Goal: Task Accomplishment & Management: Use online tool/utility

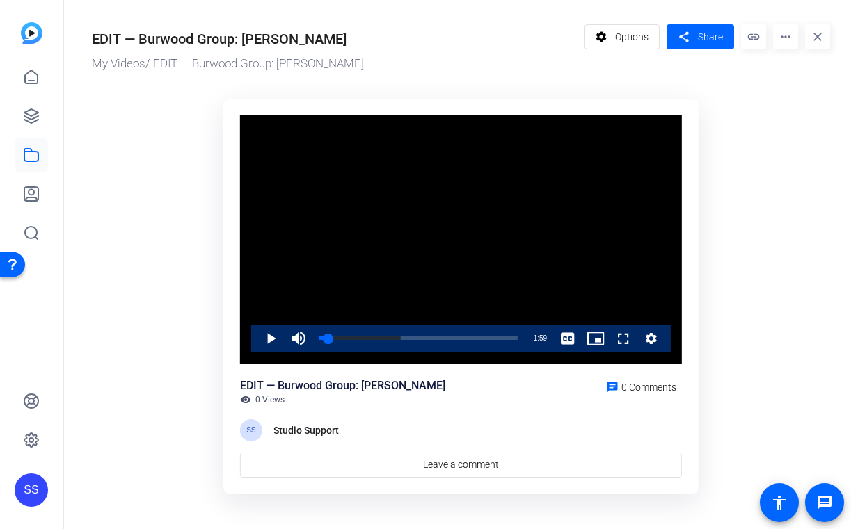
click at [32, 489] on div "SS" at bounding box center [31, 490] width 33 height 33
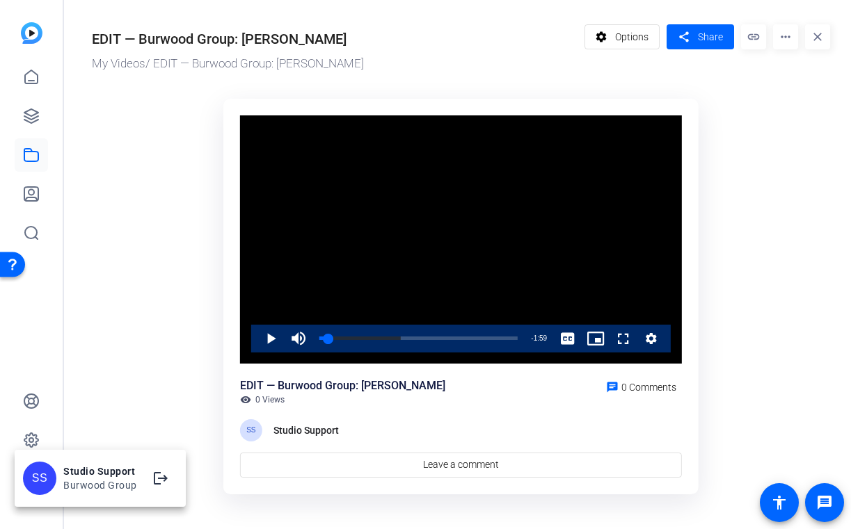
click at [24, 432] on div at bounding box center [425, 264] width 851 height 529
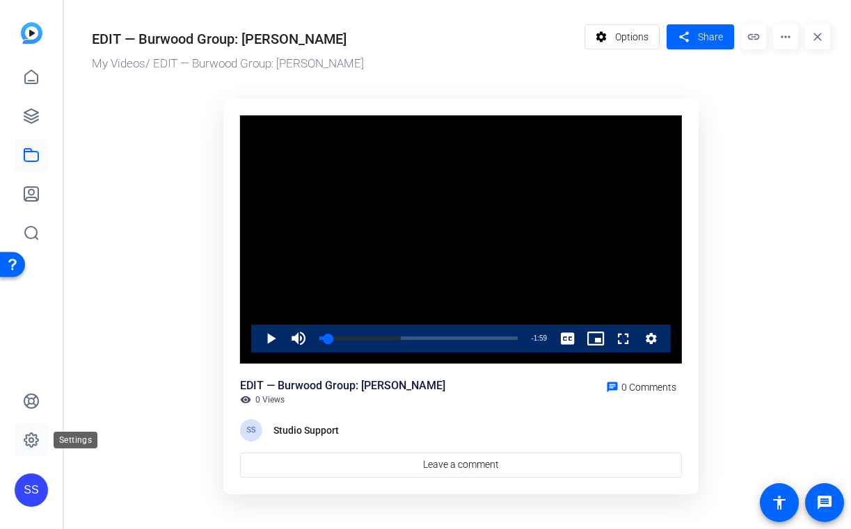
click at [24, 432] on icon at bounding box center [31, 440] width 17 height 17
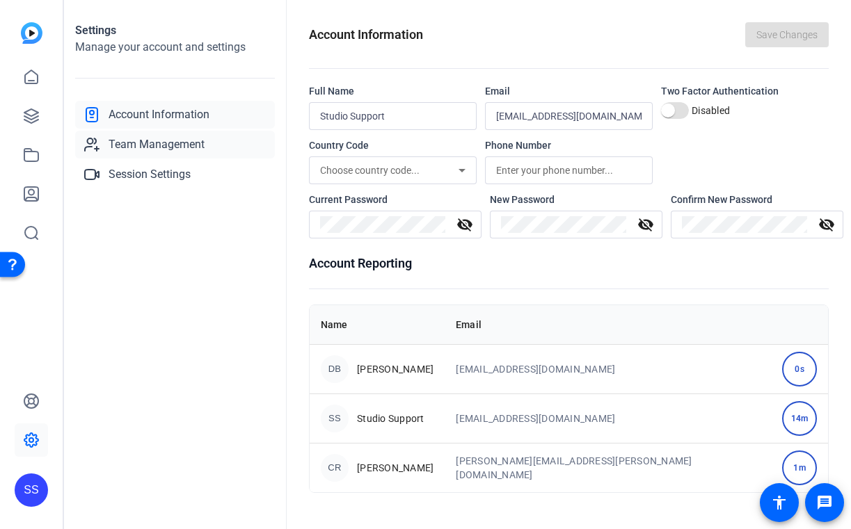
click at [150, 150] on span "Team Management" at bounding box center [157, 144] width 96 height 17
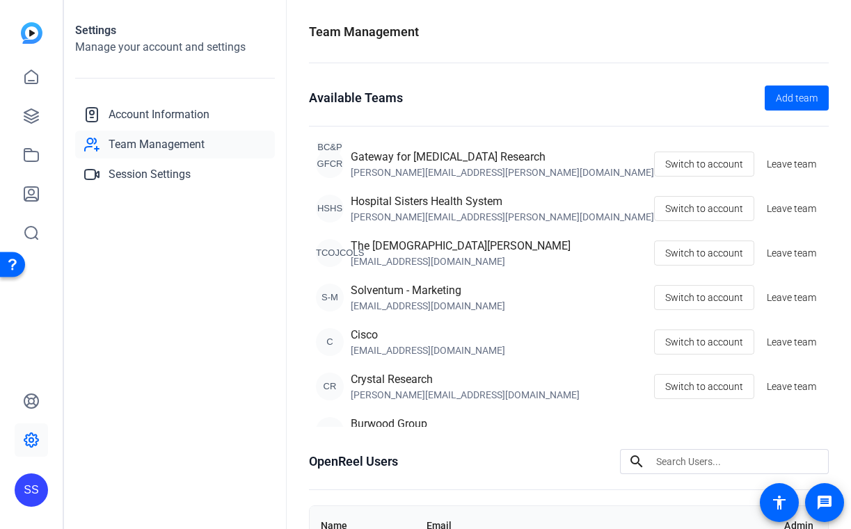
scroll to position [294, 0]
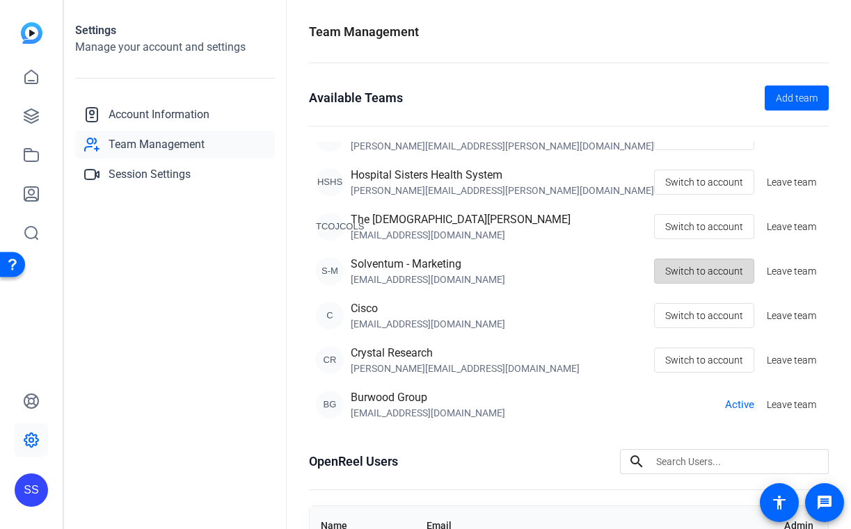
click at [739, 272] on span "Switch to account" at bounding box center [704, 271] width 78 height 26
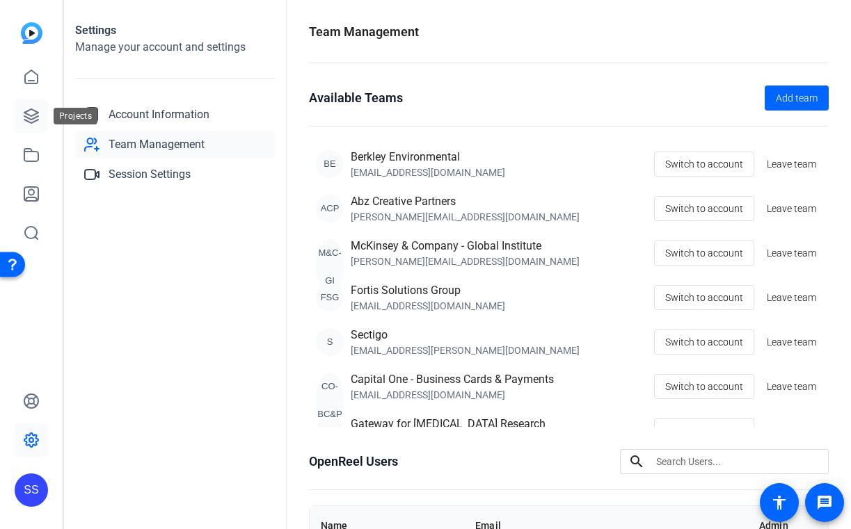
click at [35, 114] on icon at bounding box center [31, 116] width 14 height 14
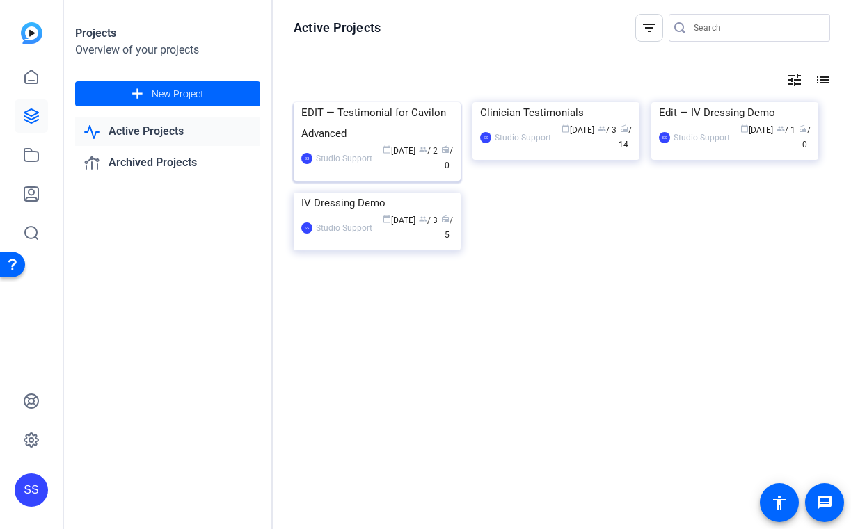
click at [326, 102] on img at bounding box center [377, 102] width 167 height 0
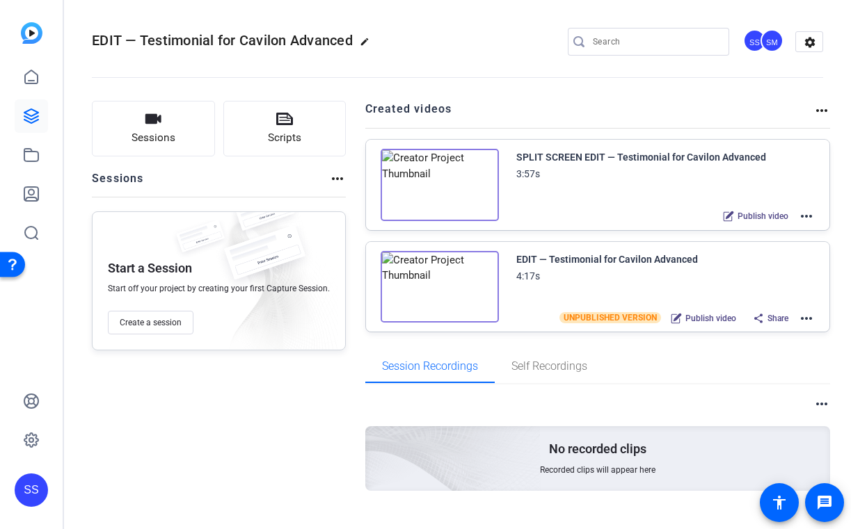
click at [813, 216] on mat-icon "more_horiz" at bounding box center [806, 216] width 17 height 17
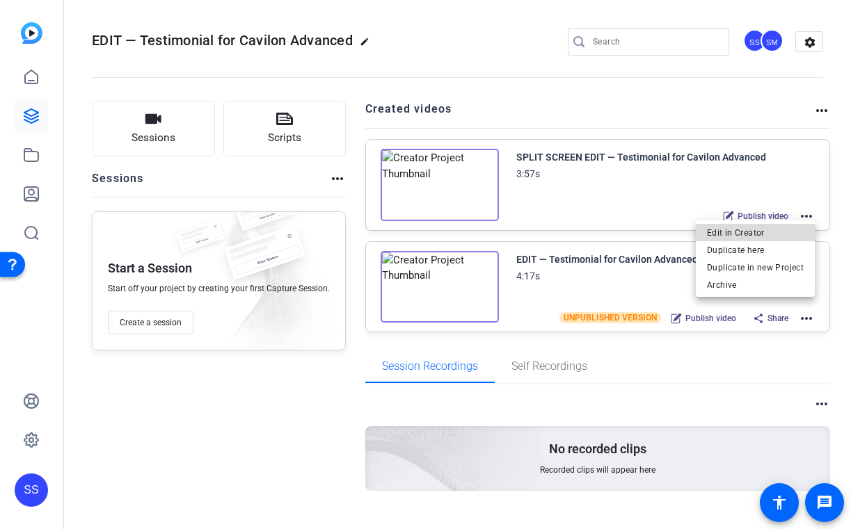
click at [785, 234] on span "Edit in Creator" at bounding box center [755, 233] width 97 height 17
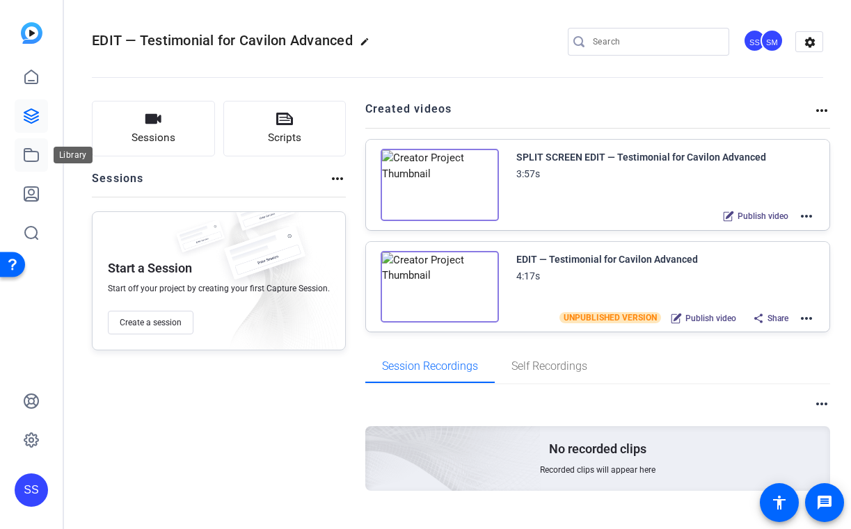
click at [22, 170] on link at bounding box center [31, 154] width 33 height 33
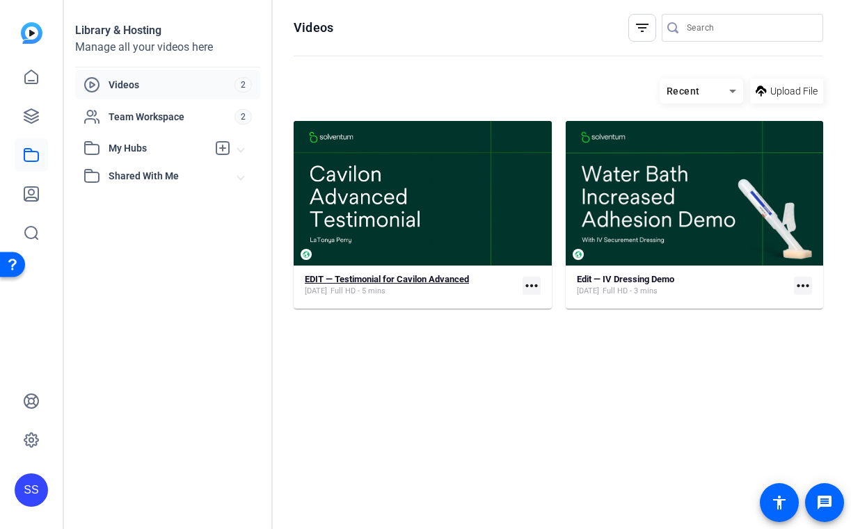
click at [325, 291] on span "Sep 30, 2025" at bounding box center [316, 291] width 22 height 11
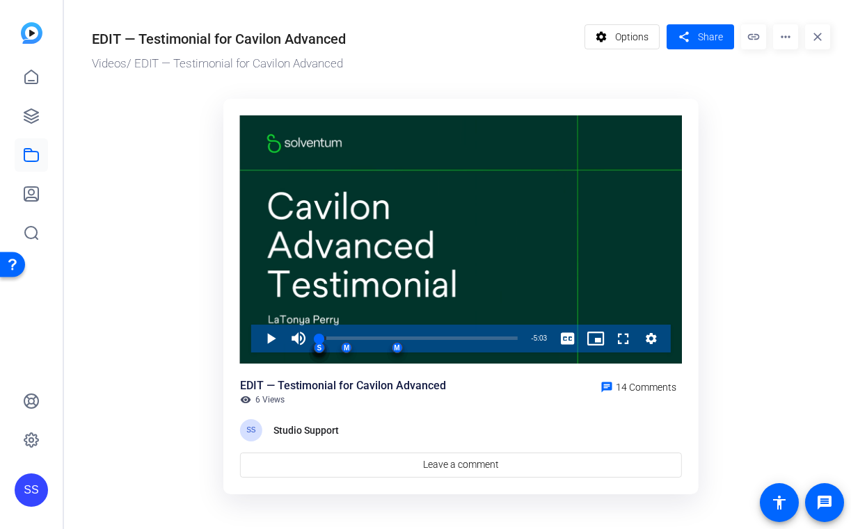
click at [325, 291] on div "Video Player" at bounding box center [461, 239] width 442 height 248
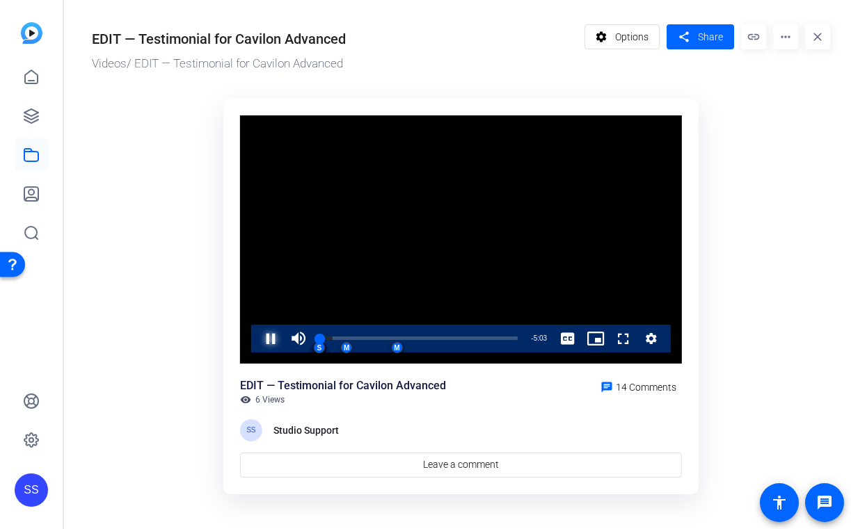
click at [257, 333] on span "Video Player" at bounding box center [257, 339] width 0 height 28
click at [257, 335] on span "Video Player" at bounding box center [257, 339] width 0 height 28
click at [420, 340] on div "2:34" at bounding box center [420, 338] width 1 height 3
click at [257, 348] on span "Video Player" at bounding box center [257, 339] width 0 height 28
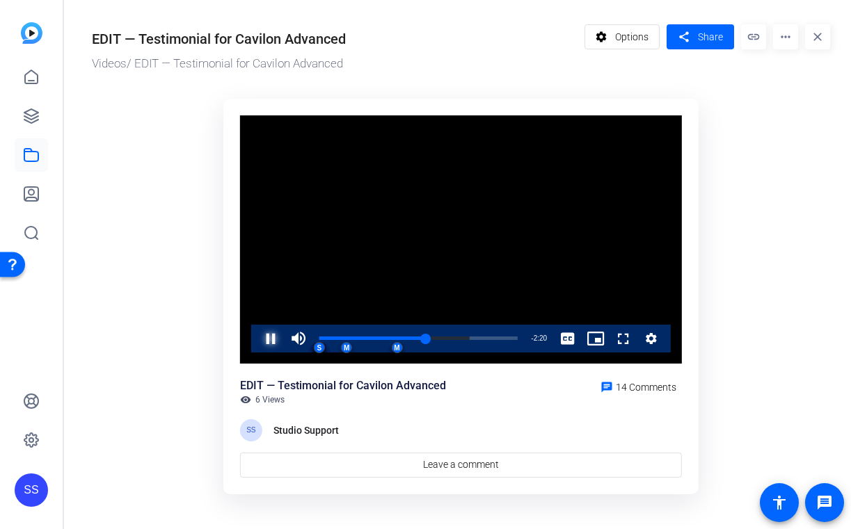
click at [257, 340] on span "Video Player" at bounding box center [257, 339] width 0 height 28
click at [257, 345] on span "Video Player" at bounding box center [257, 339] width 0 height 28
click at [438, 340] on div "3:02" at bounding box center [378, 338] width 119 height 3
click at [257, 339] on span "Video Player" at bounding box center [257, 339] width 0 height 28
click at [429, 340] on div "Loaded : 82.70% 2:48 3:03 M M M M M S S S S S S S S S" at bounding box center [418, 338] width 198 height 3
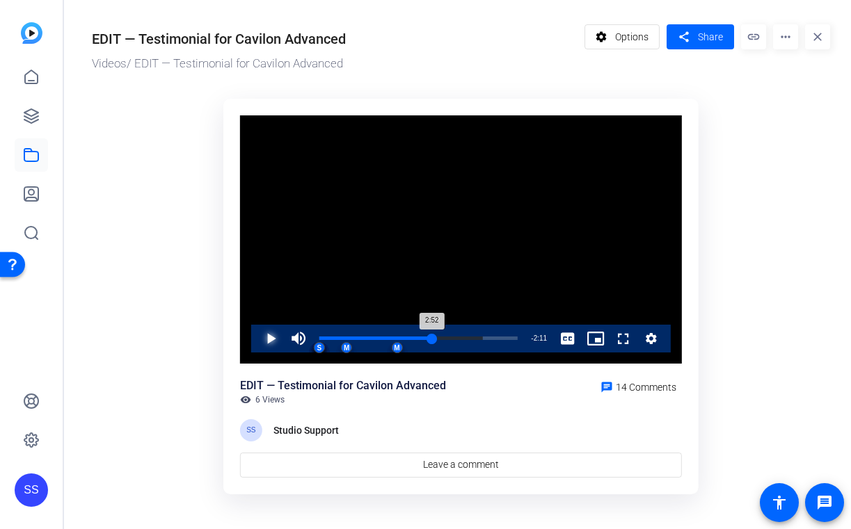
click at [431, 338] on div "2:52" at bounding box center [375, 338] width 113 height 3
click at [432, 338] on div "2:52" at bounding box center [375, 338] width 113 height 3
click at [447, 337] on div "Loaded : 82.70% 3:16 3:01 M M M M M S S S S S S S S S" at bounding box center [418, 338] width 198 height 3
click at [427, 337] on div "2:45" at bounding box center [427, 338] width 1 height 3
click at [415, 337] on div "2:25" at bounding box center [415, 338] width 1 height 3
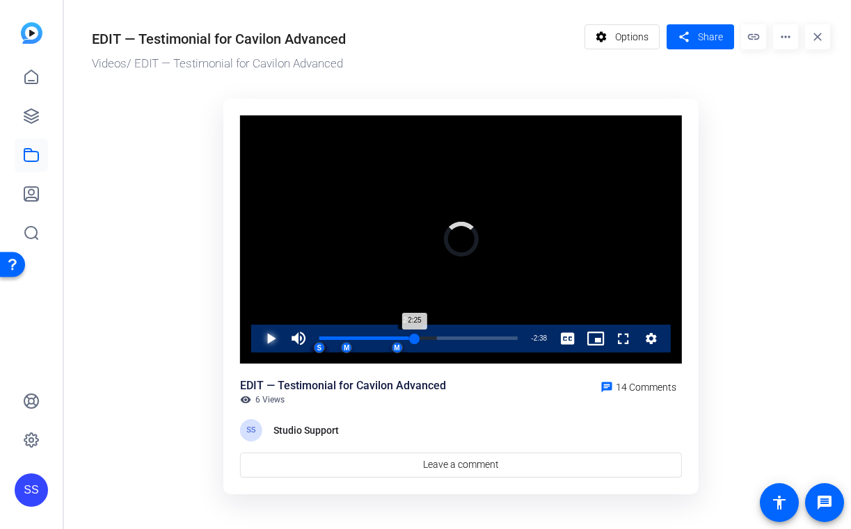
click at [408, 337] on div "2:25" at bounding box center [366, 338] width 95 height 3
click at [410, 337] on div "2:20" at bounding box center [365, 338] width 92 height 3
click at [411, 337] on div "2:20" at bounding box center [365, 338] width 92 height 3
click at [415, 337] on div "2:27" at bounding box center [367, 338] width 96 height 3
click at [257, 327] on span "Video Player" at bounding box center [257, 339] width 0 height 28
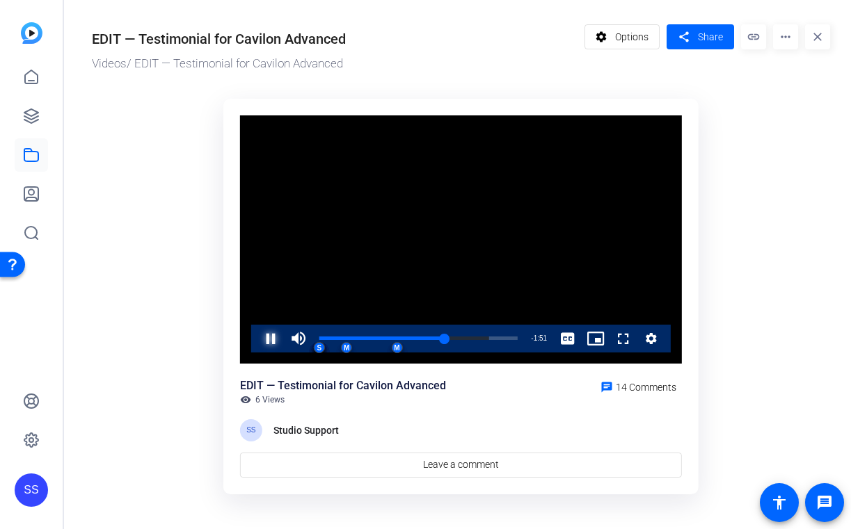
click at [257, 340] on span "Video Player" at bounding box center [257, 339] width 0 height 28
click at [23, 123] on icon at bounding box center [31, 116] width 17 height 17
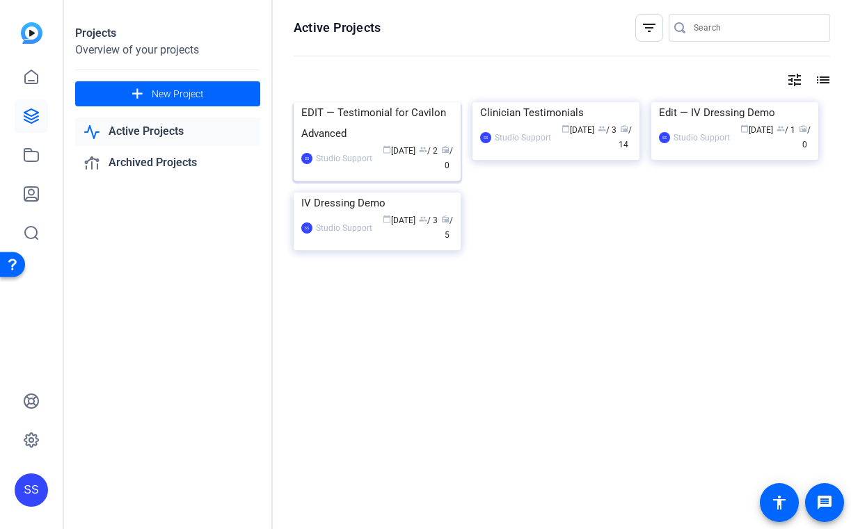
click at [345, 144] on div "EDIT — Testimonial for Cavilon Advanced" at bounding box center [377, 123] width 152 height 42
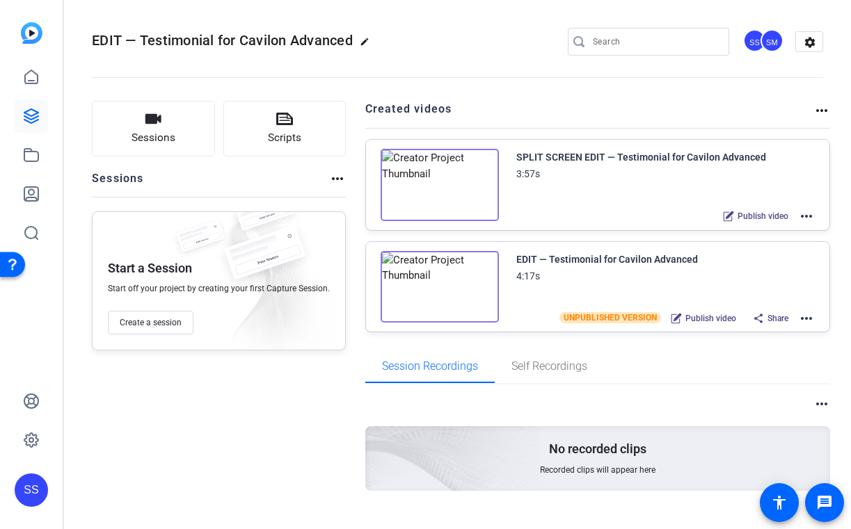
click at [809, 321] on mat-icon "more_horiz" at bounding box center [806, 318] width 17 height 17
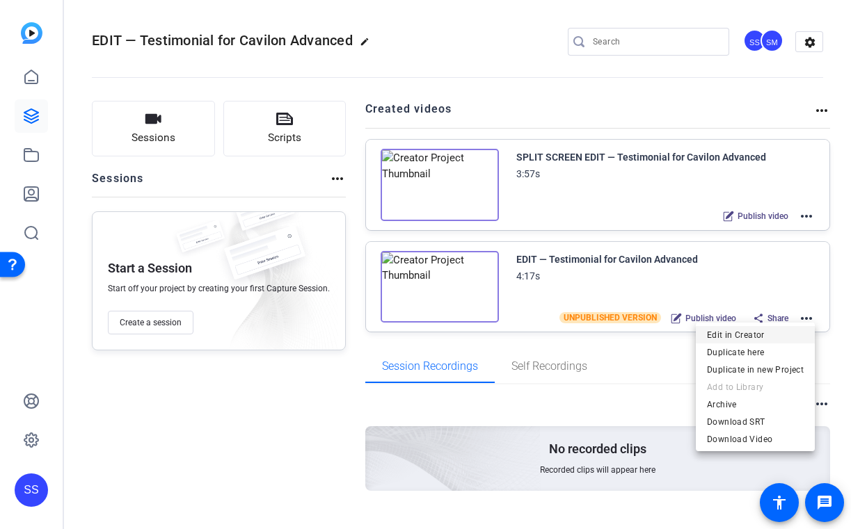
click at [783, 334] on span "Edit in Creator" at bounding box center [755, 334] width 97 height 17
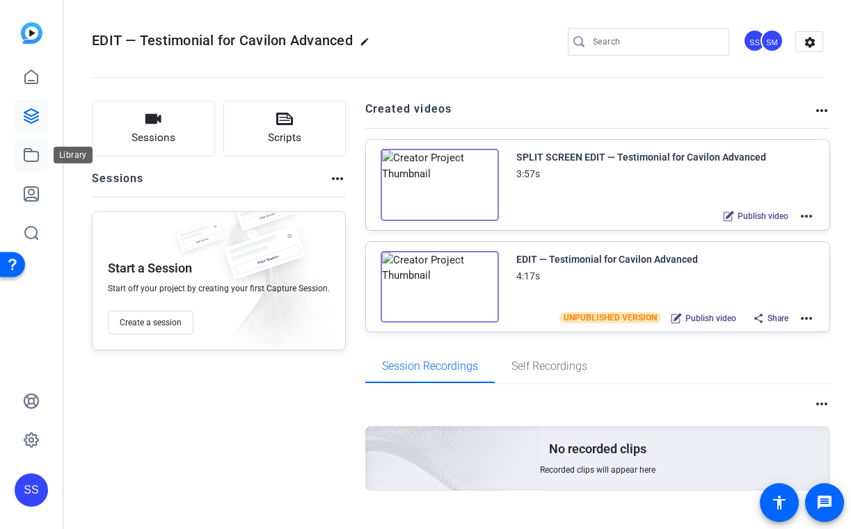
click at [42, 161] on link at bounding box center [31, 154] width 33 height 33
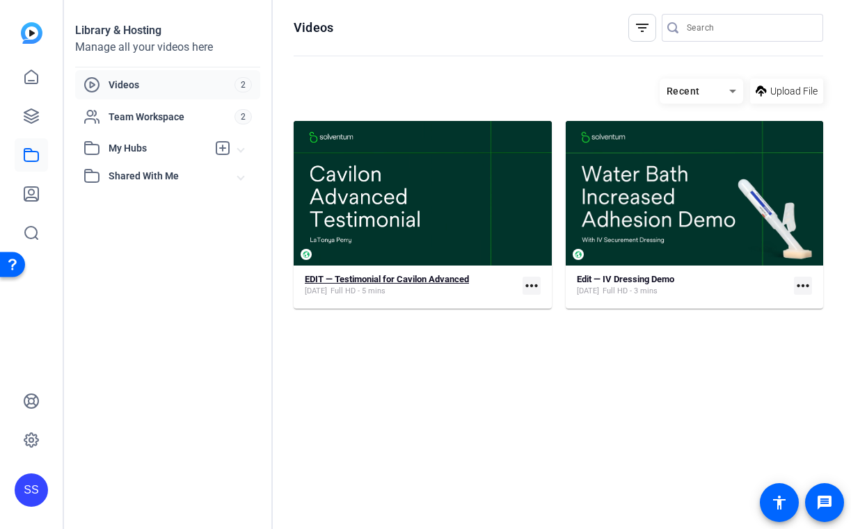
click at [380, 276] on strong "EDIT — Testimonial for Cavilon Advanced" at bounding box center [387, 279] width 164 height 10
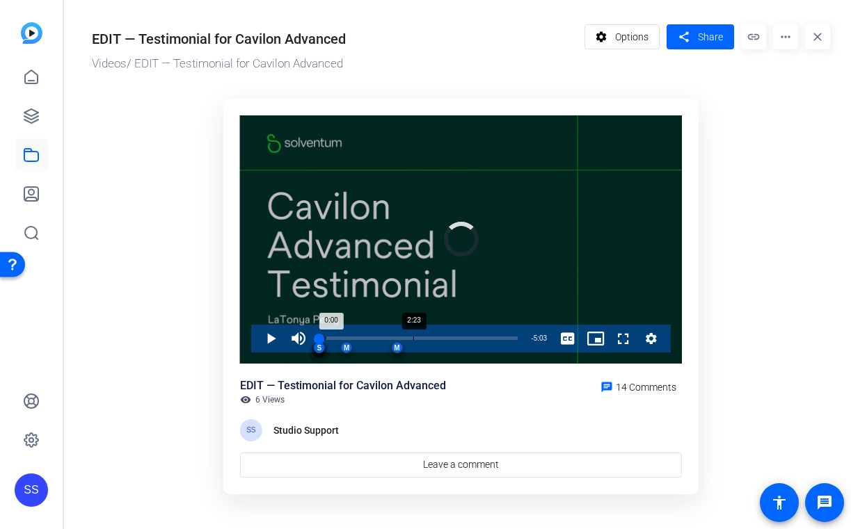
click at [413, 333] on div "Loaded : 3.67% 2:23 0:00 M M M M M S S S S S S S S S" at bounding box center [418, 339] width 212 height 28
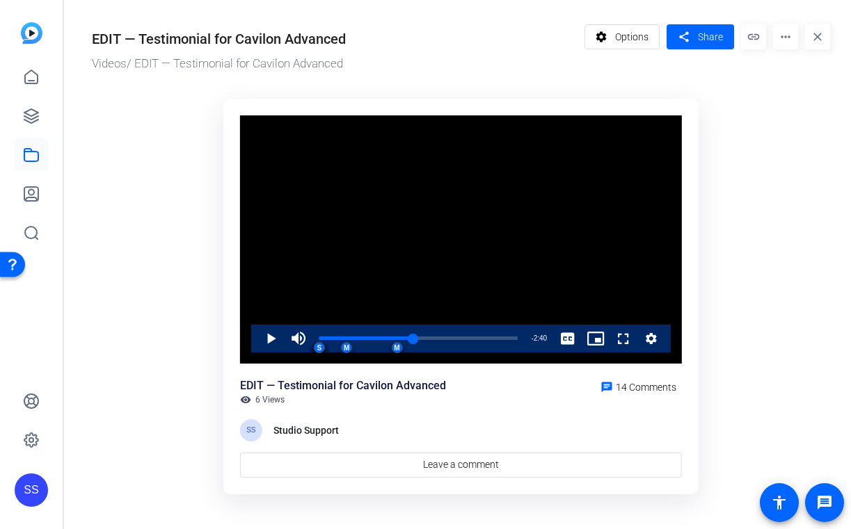
click at [441, 246] on video "Video Player" at bounding box center [461, 239] width 442 height 248
click at [412, 339] on div "2:22" at bounding box center [365, 338] width 93 height 3
click at [449, 186] on video "Video Player" at bounding box center [461, 239] width 442 height 248
click at [450, 382] on div "EDIT — Testimonial for Cavilon Advanced visibility 6 Views chat 14 Comments" at bounding box center [461, 392] width 442 height 28
click at [415, 339] on div "2:33" at bounding box center [368, 338] width 99 height 3
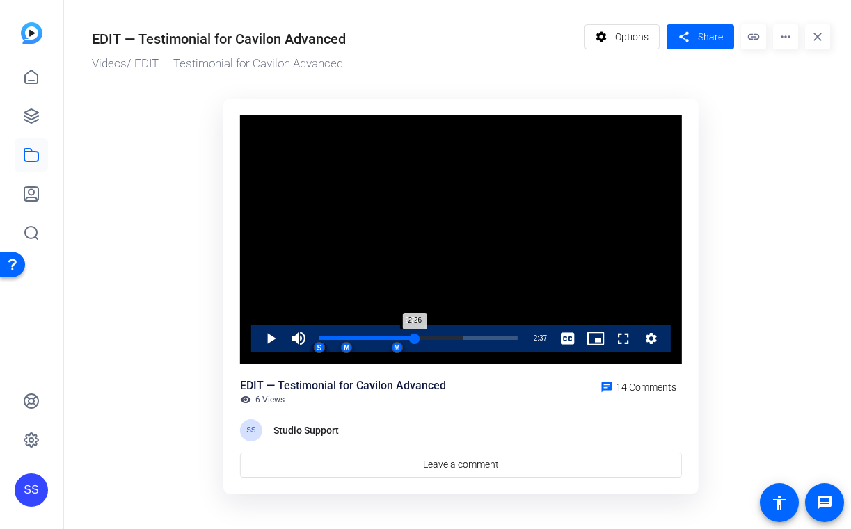
click at [411, 338] on div "2:26" at bounding box center [366, 338] width 95 height 3
click at [411, 338] on div "2:23" at bounding box center [365, 338] width 92 height 3
click at [257, 340] on span "Video Player" at bounding box center [257, 339] width 0 height 28
click at [392, 337] on div "1:51" at bounding box center [392, 338] width 1 height 3
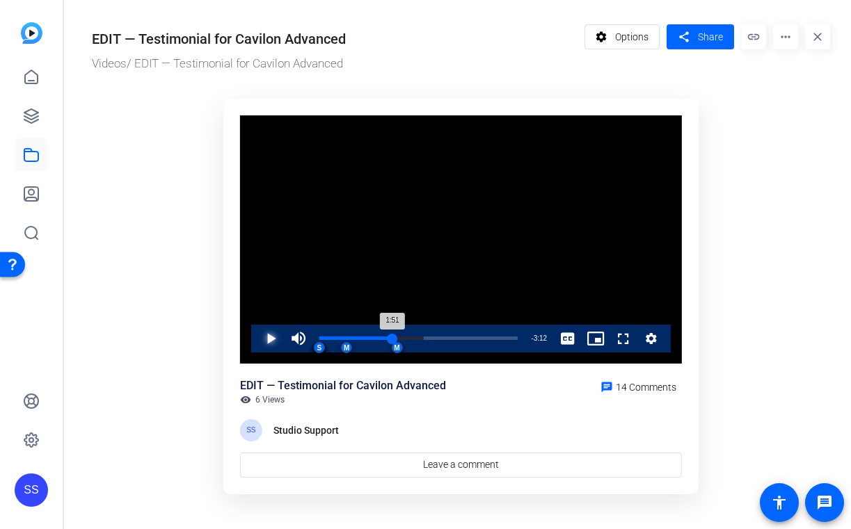
click at [390, 337] on div "1:51" at bounding box center [355, 338] width 73 height 3
click at [390, 337] on div "1:48" at bounding box center [354, 338] width 71 height 3
click at [388, 337] on div "1:48" at bounding box center [354, 338] width 71 height 3
click at [472, 229] on video "Video Player" at bounding box center [461, 239] width 442 height 248
click at [257, 335] on span "Video Player" at bounding box center [257, 339] width 0 height 28
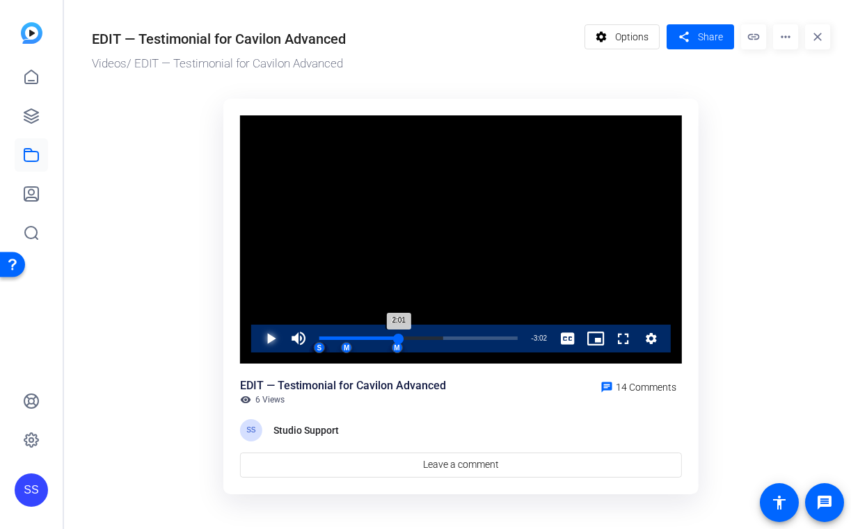
click at [397, 340] on div "2:01" at bounding box center [358, 338] width 79 height 3
click at [257, 340] on span "Video Player" at bounding box center [257, 339] width 0 height 28
click at [380, 336] on div "Loaded : 62.68% 1:32 2:01 M M M M M S S S S S S S S S" at bounding box center [418, 339] width 212 height 28
click at [376, 337] on div "1:32" at bounding box center [349, 338] width 61 height 3
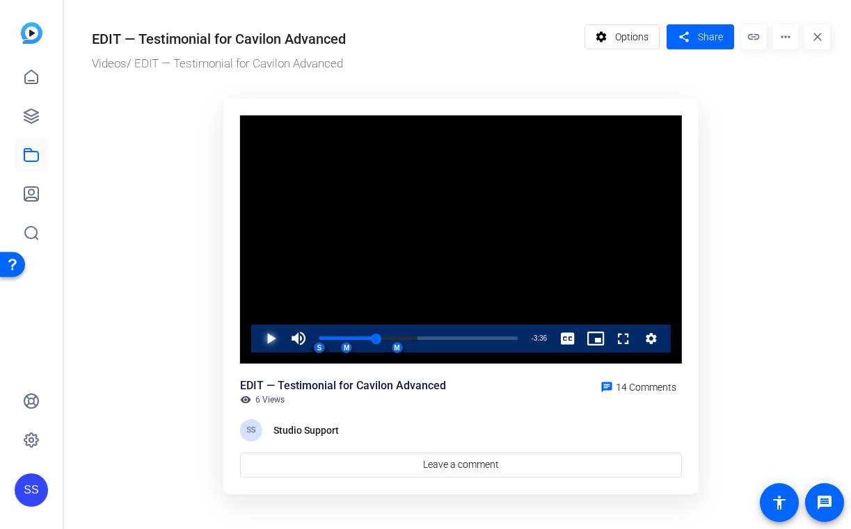
click at [257, 338] on span "Video Player" at bounding box center [257, 339] width 0 height 28
click at [376, 340] on div "1:36" at bounding box center [350, 338] width 63 height 3
click at [373, 340] on div "1:28" at bounding box center [348, 338] width 58 height 3
click at [257, 346] on span "Video Player" at bounding box center [257, 339] width 0 height 28
click at [360, 337] on div "1:32" at bounding box center [349, 338] width 60 height 3
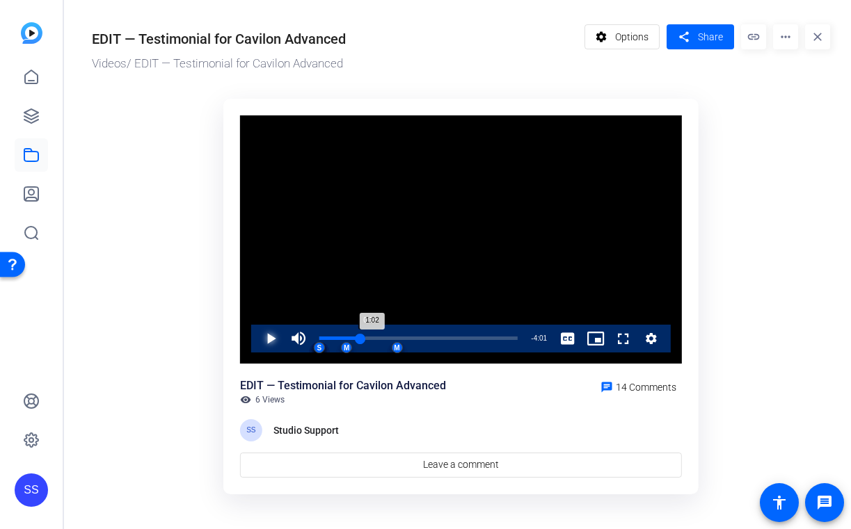
click at [357, 337] on div "1:02" at bounding box center [339, 338] width 41 height 3
click at [353, 337] on div "0:58" at bounding box center [338, 338] width 38 height 3
click at [257, 335] on span "Video Player" at bounding box center [257, 339] width 0 height 28
click at [257, 342] on span "Video Player" at bounding box center [257, 339] width 0 height 28
click at [340, 337] on div "0:30" at bounding box center [340, 338] width 1 height 3
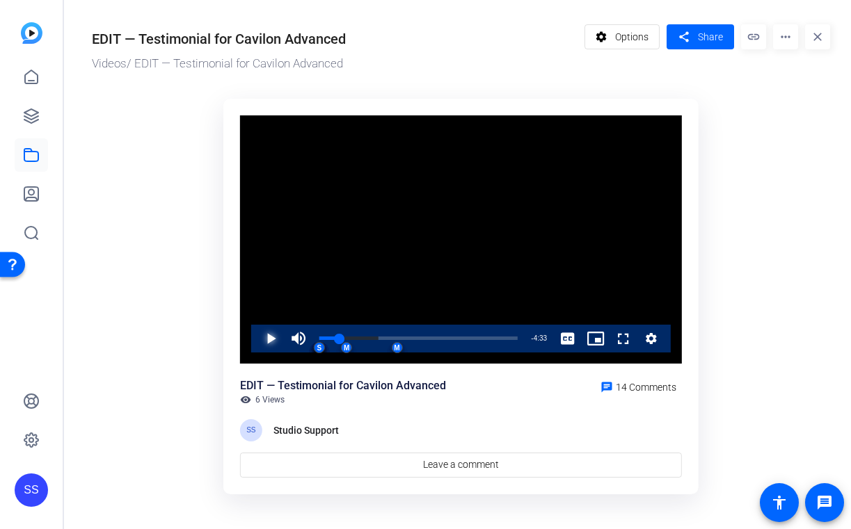
click at [257, 332] on span "Video Player" at bounding box center [257, 339] width 0 height 28
click at [257, 341] on span "Video Player" at bounding box center [257, 339] width 0 height 28
click at [257, 340] on span "Video Player" at bounding box center [257, 339] width 0 height 28
click at [343, 337] on div "0:43" at bounding box center [333, 338] width 29 height 3
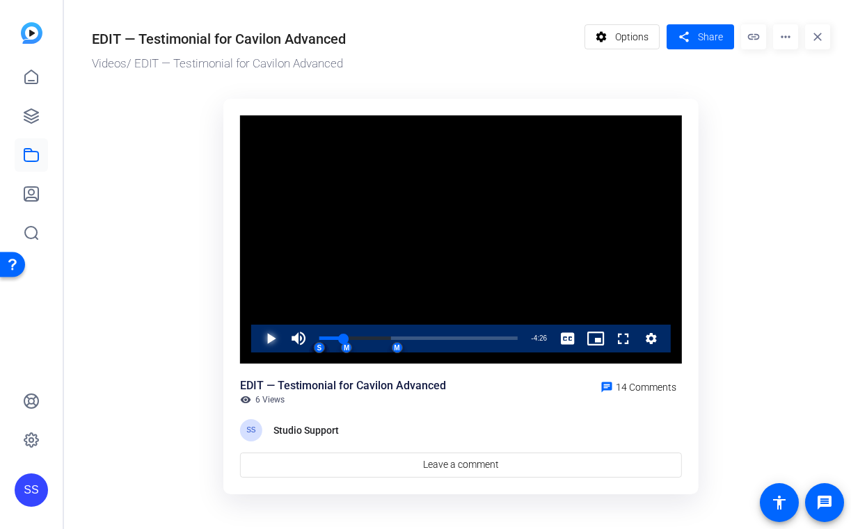
click at [257, 340] on span "Video Player" at bounding box center [257, 339] width 0 height 28
click at [257, 333] on span "Video Player" at bounding box center [257, 339] width 0 height 28
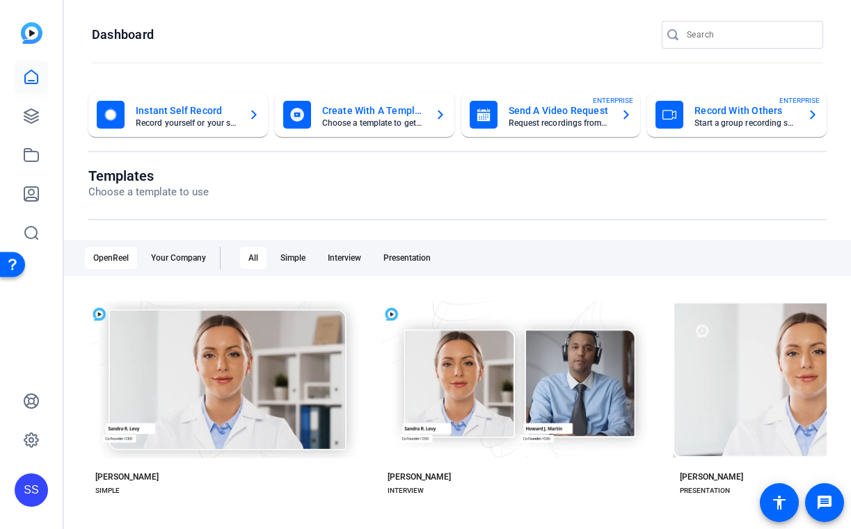
click at [28, 483] on div "SS" at bounding box center [31, 490] width 33 height 33
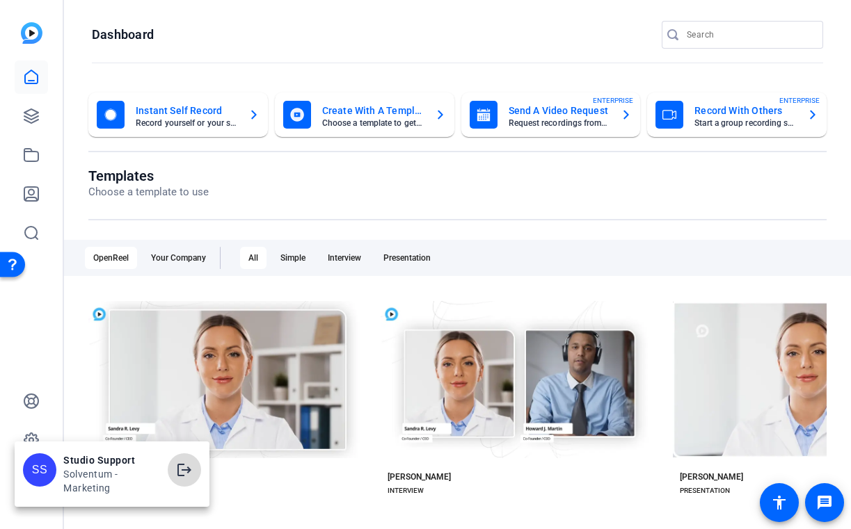
click at [183, 471] on mat-icon "logout" at bounding box center [184, 470] width 17 height 17
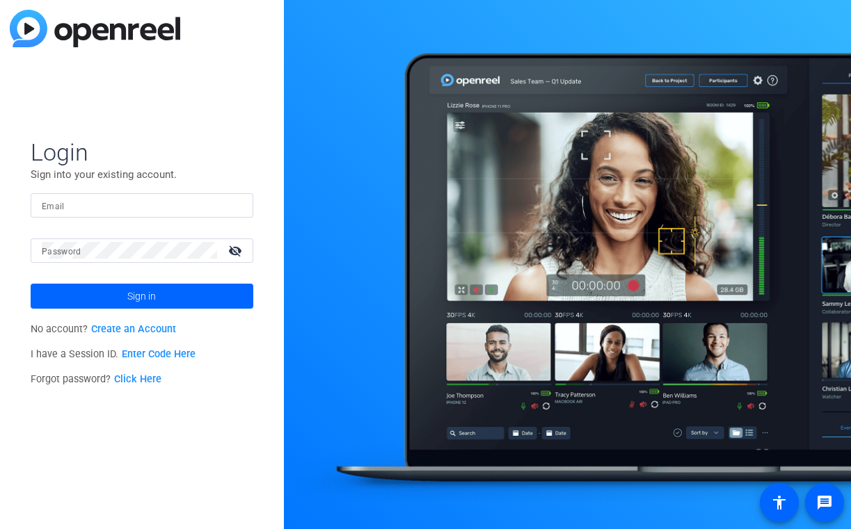
click at [196, 202] on input "Email" at bounding box center [142, 205] width 200 height 17
click at [234, 209] on img at bounding box center [230, 205] width 10 height 17
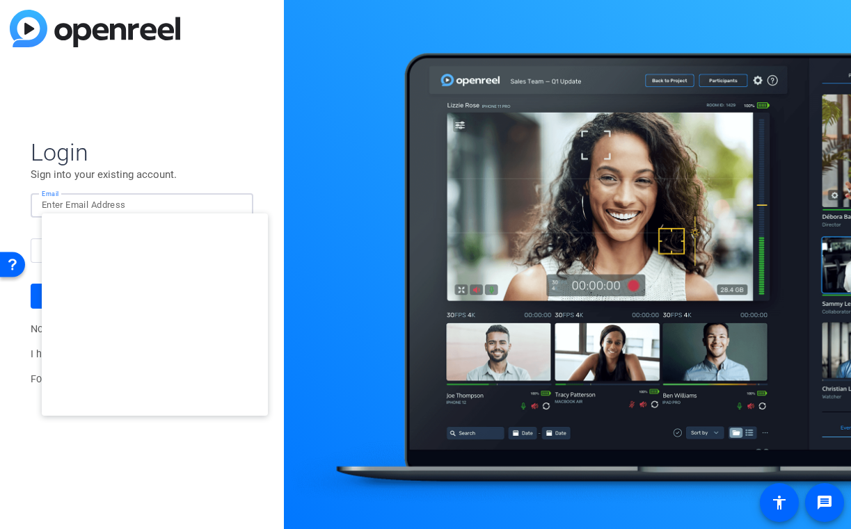
type input "studiosupport+3@openreel.com"
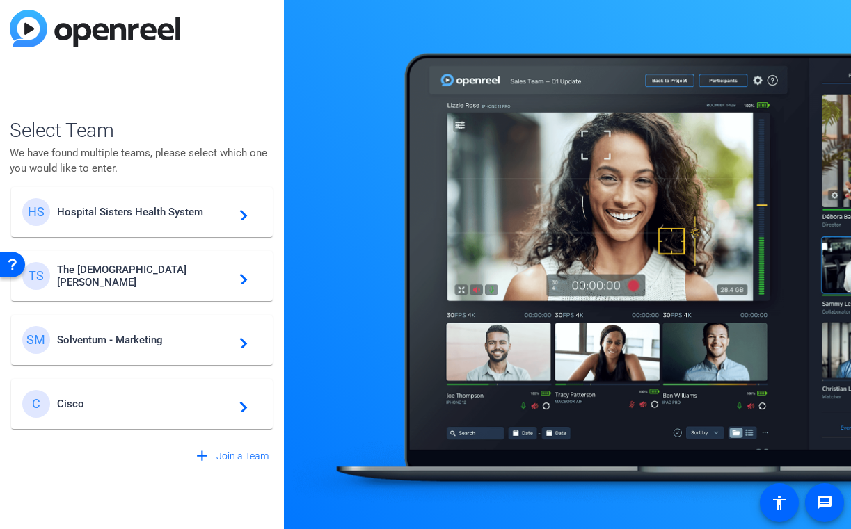
scroll to position [527, 0]
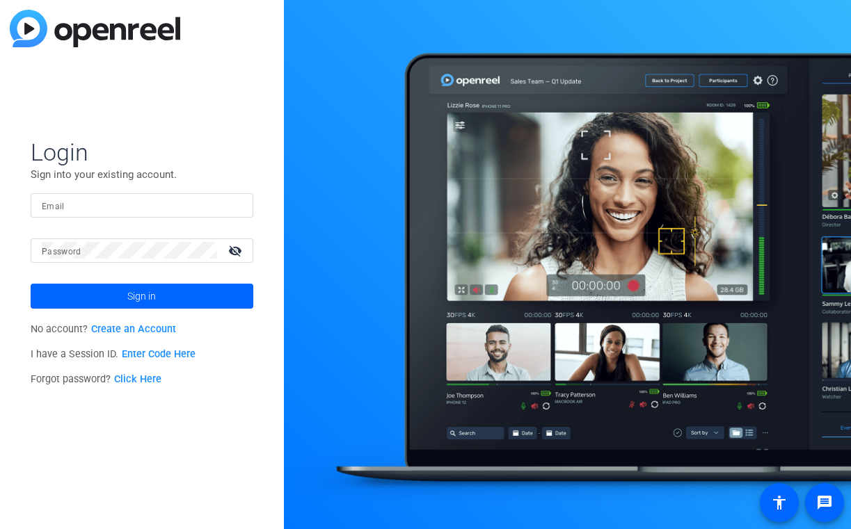
click at [189, 207] on input "Email" at bounding box center [142, 205] width 200 height 17
click at [237, 198] on div at bounding box center [233, 205] width 17 height 17
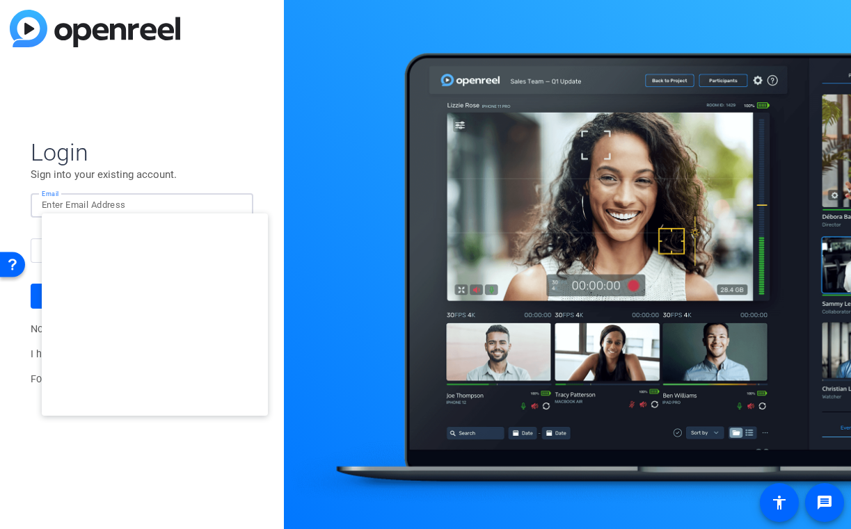
type input "[EMAIL_ADDRESS][DOMAIN_NAME]"
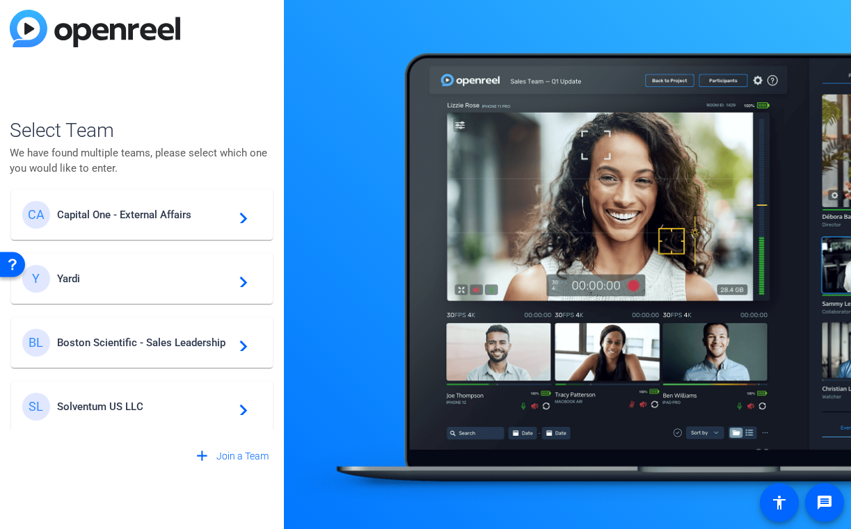
scroll to position [134, 0]
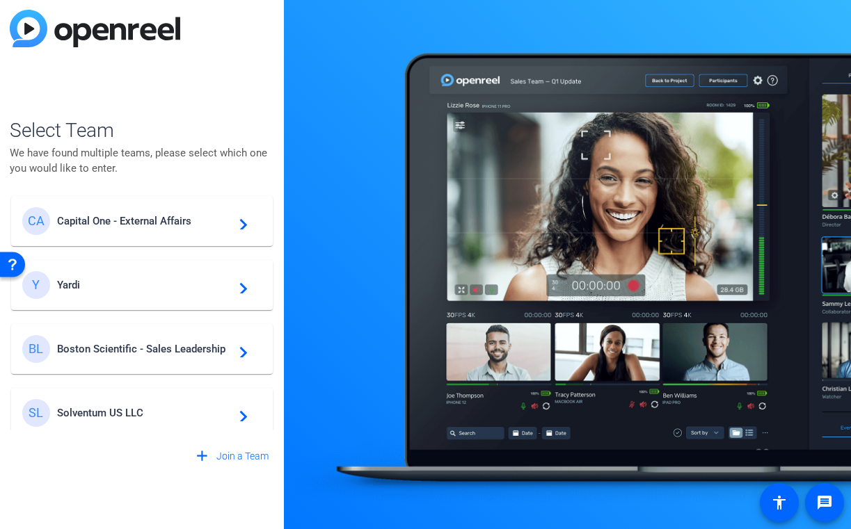
click at [157, 285] on span "Yardi" at bounding box center [144, 285] width 174 height 13
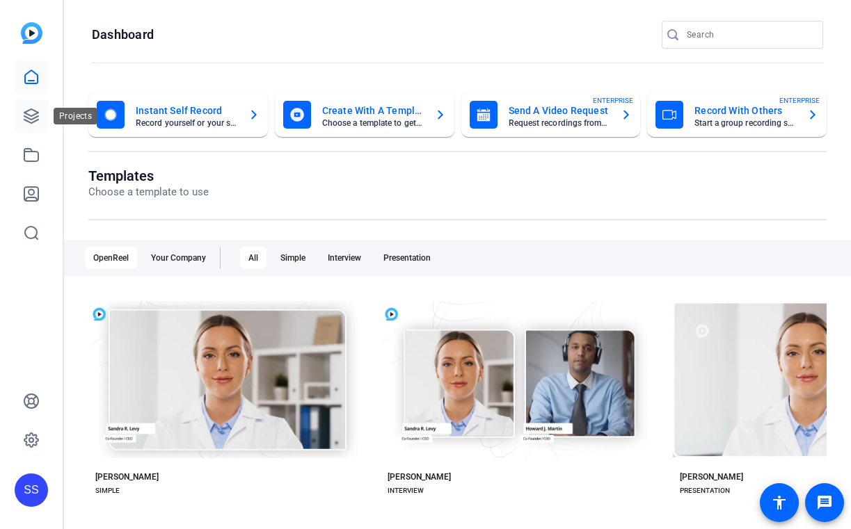
click at [26, 112] on icon at bounding box center [31, 116] width 17 height 17
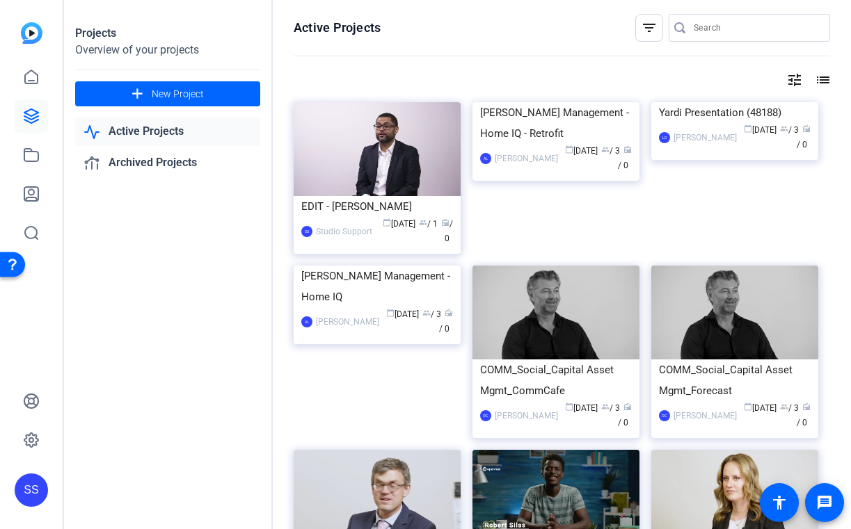
click at [29, 493] on div "SS" at bounding box center [31, 490] width 33 height 33
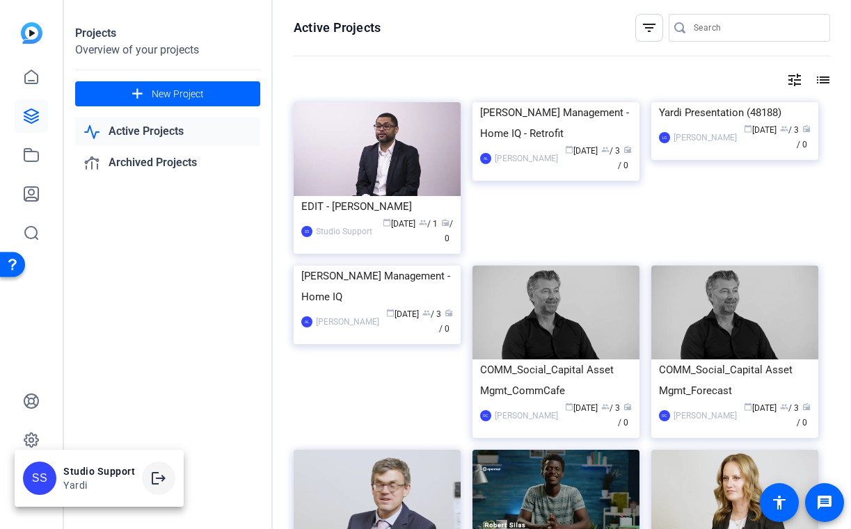
click at [152, 486] on mat-icon "logout" at bounding box center [158, 478] width 17 height 17
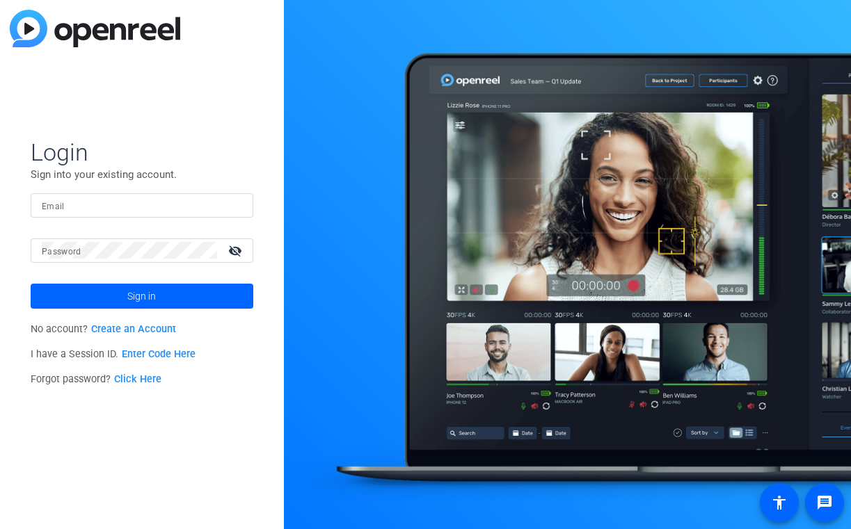
click at [168, 203] on input "Email" at bounding box center [142, 205] width 200 height 17
click at [231, 199] on img at bounding box center [230, 205] width 10 height 17
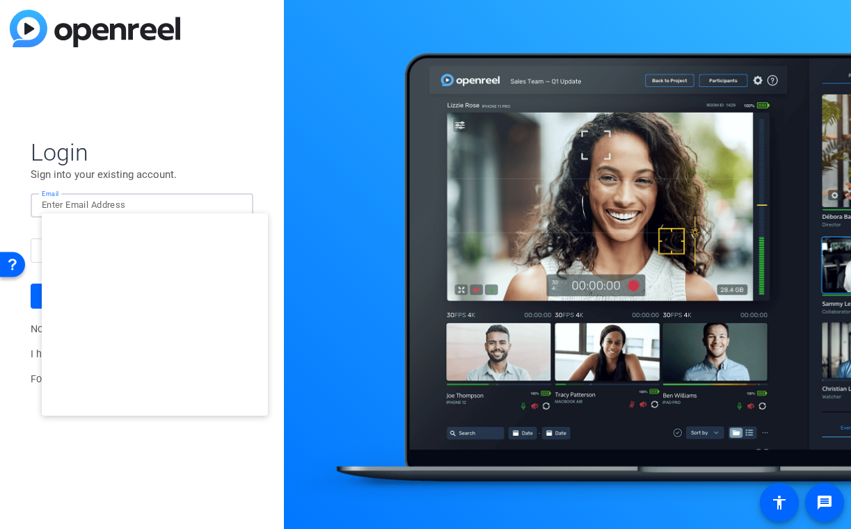
type input "studiosupport@openreel.com"
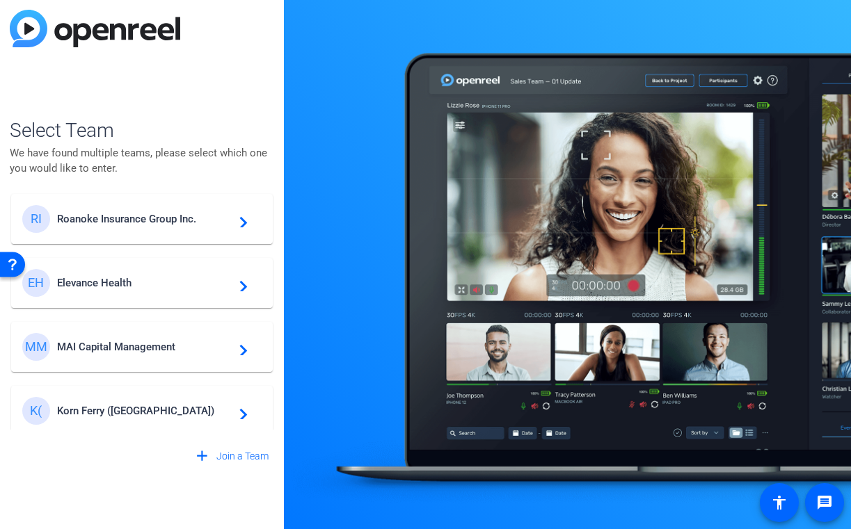
scroll to position [77, 0]
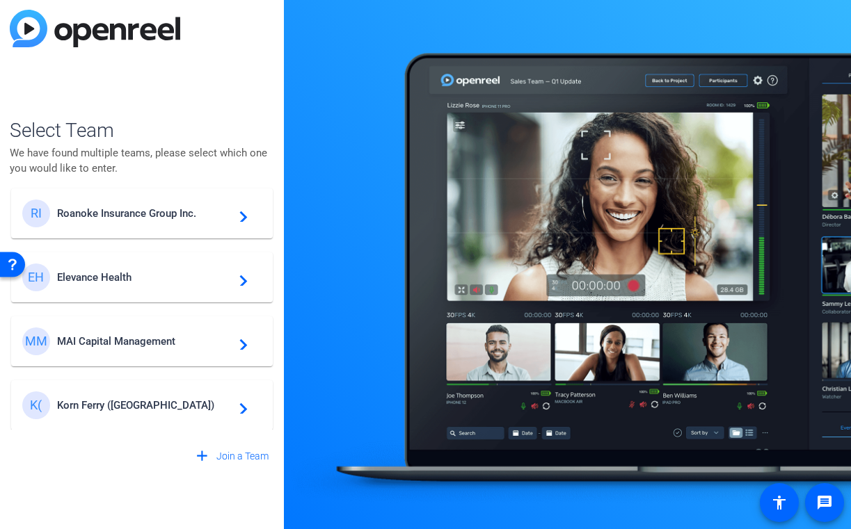
click at [165, 334] on div "MM MAI Capital Management navigate_next" at bounding box center [141, 342] width 239 height 28
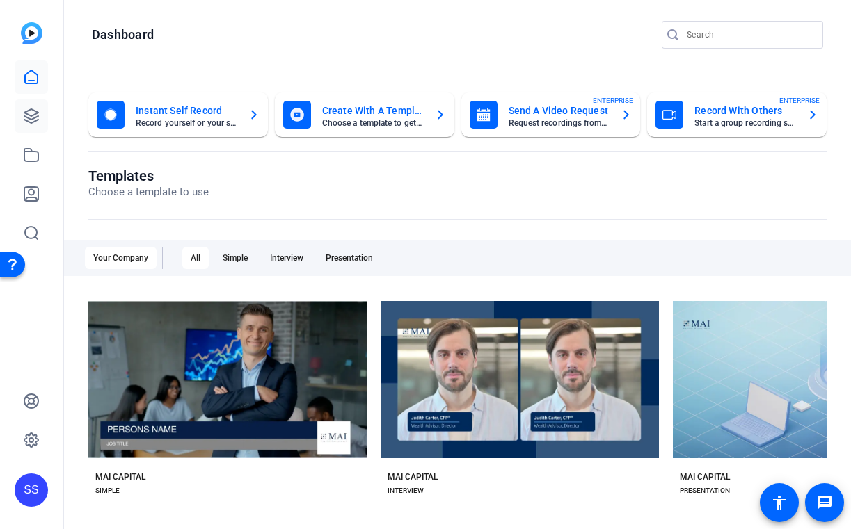
click at [31, 109] on icon at bounding box center [31, 116] width 14 height 14
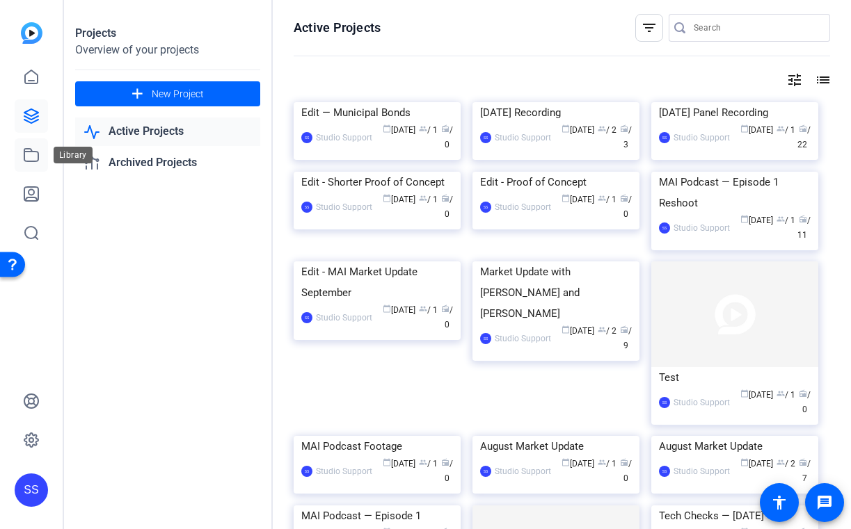
click at [35, 140] on link at bounding box center [31, 154] width 33 height 33
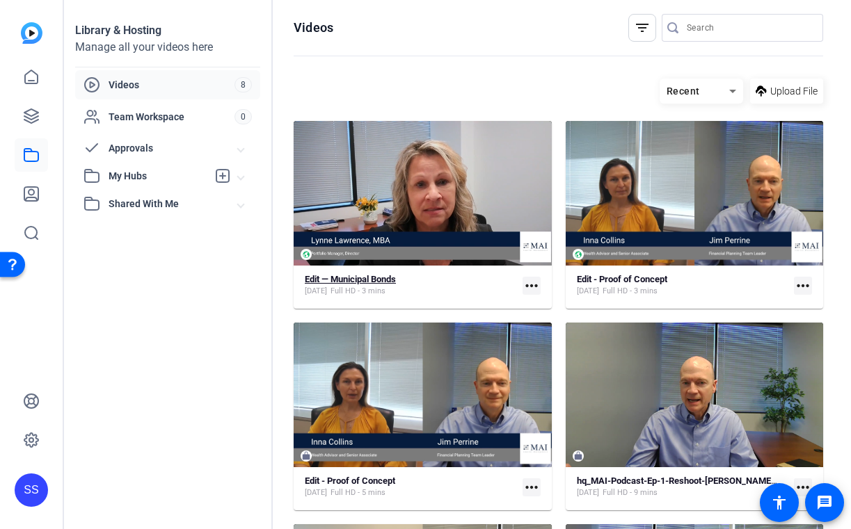
click at [327, 287] on span "Oct 2, 2025" at bounding box center [316, 291] width 22 height 11
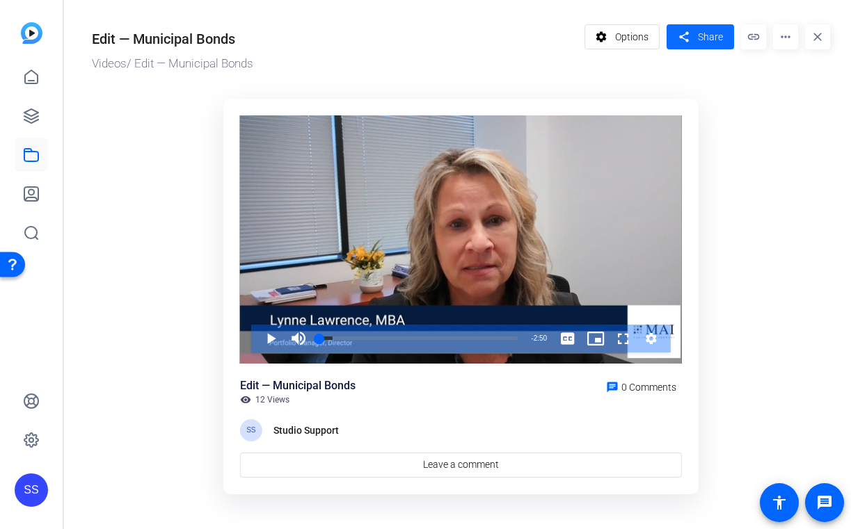
click at [690, 38] on mat-icon "share" at bounding box center [683, 37] width 17 height 19
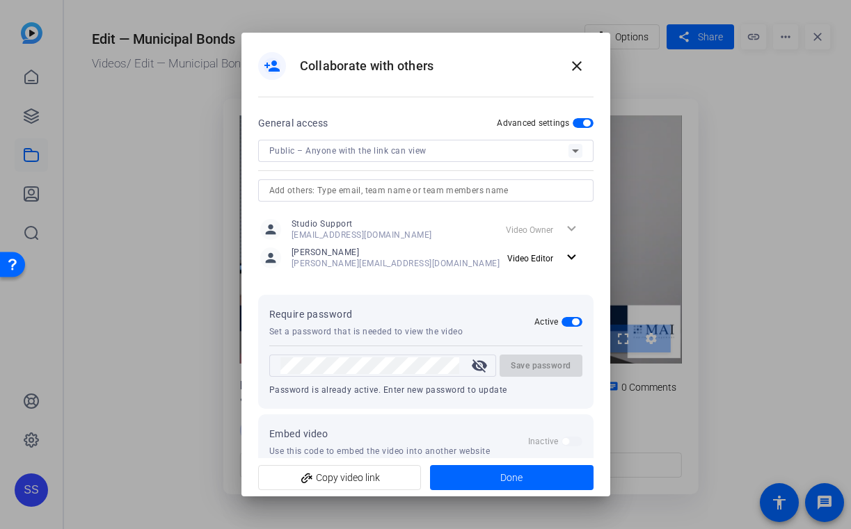
click at [573, 323] on span "button" at bounding box center [575, 322] width 7 height 7
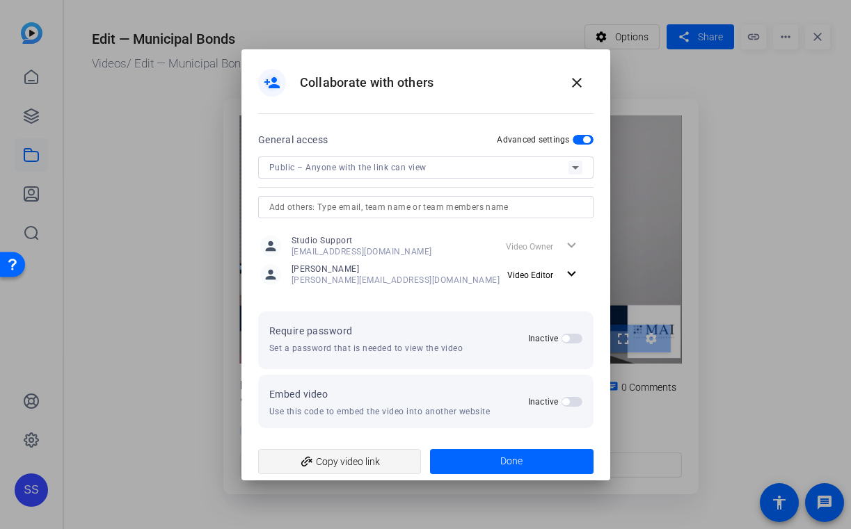
click at [362, 452] on span "add_link Copy video link" at bounding box center [339, 462] width 141 height 26
click at [470, 463] on span at bounding box center [512, 461] width 164 height 33
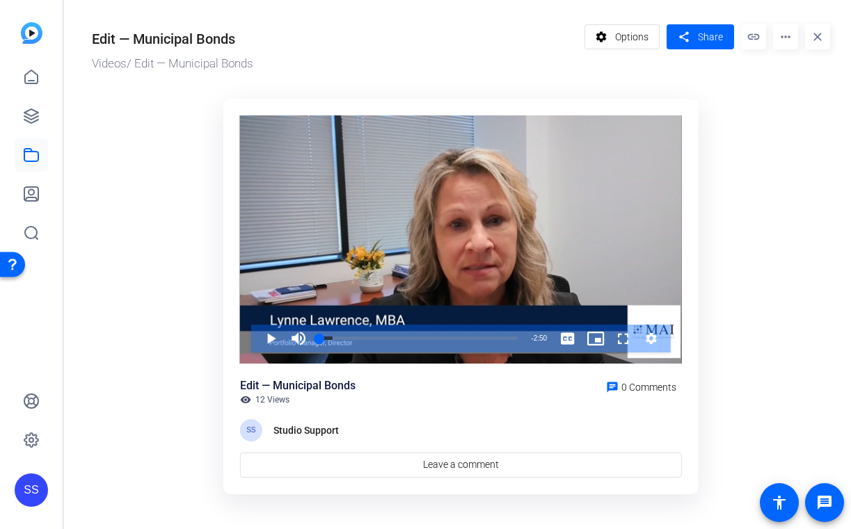
click at [31, 494] on div "SS" at bounding box center [31, 490] width 33 height 33
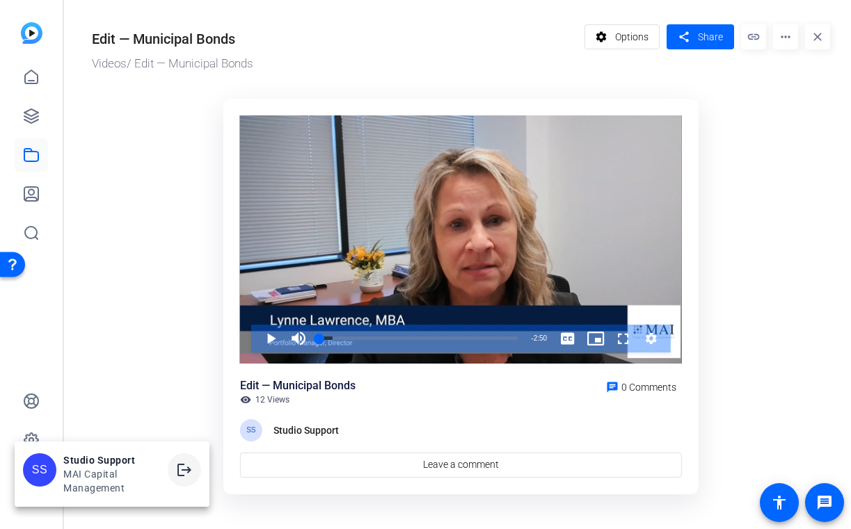
click at [176, 478] on mat-icon "logout" at bounding box center [184, 470] width 17 height 17
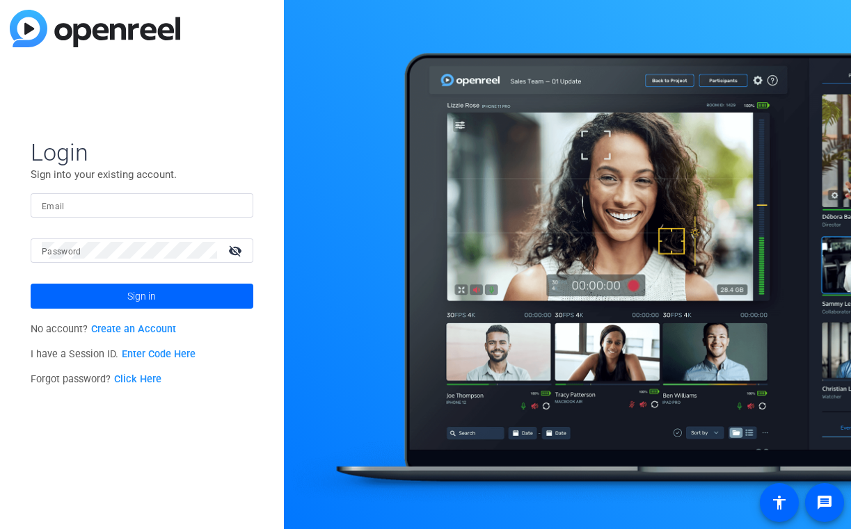
click at [207, 205] on input "Email" at bounding box center [142, 205] width 200 height 17
click at [230, 205] on img at bounding box center [230, 205] width 10 height 17
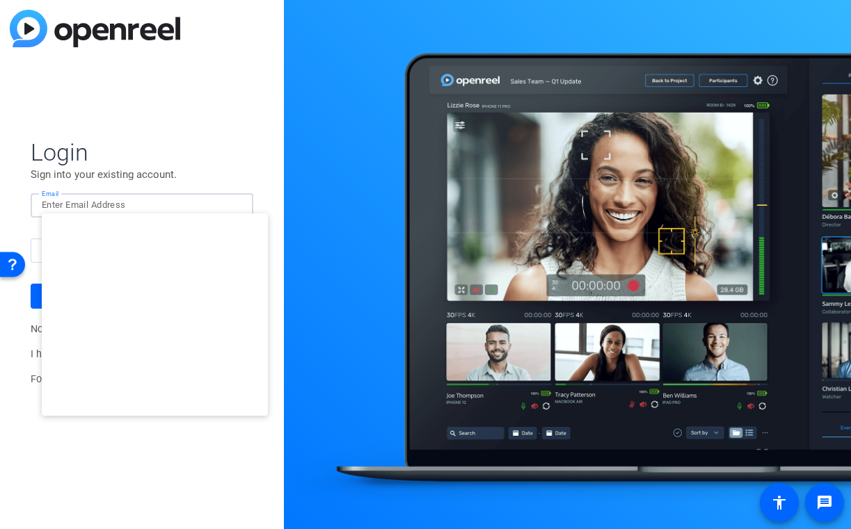
type input "[EMAIL_ADDRESS][DOMAIN_NAME]"
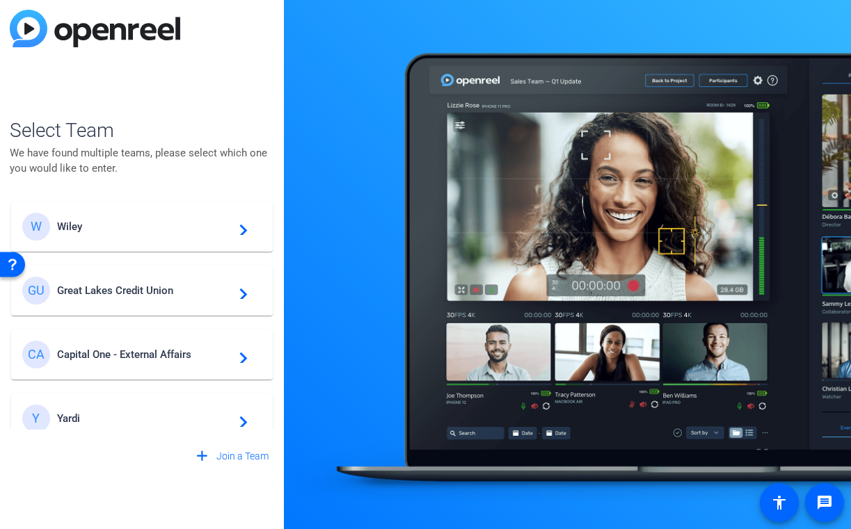
click at [123, 407] on div "Y Yardi navigate_next" at bounding box center [141, 419] width 239 height 28
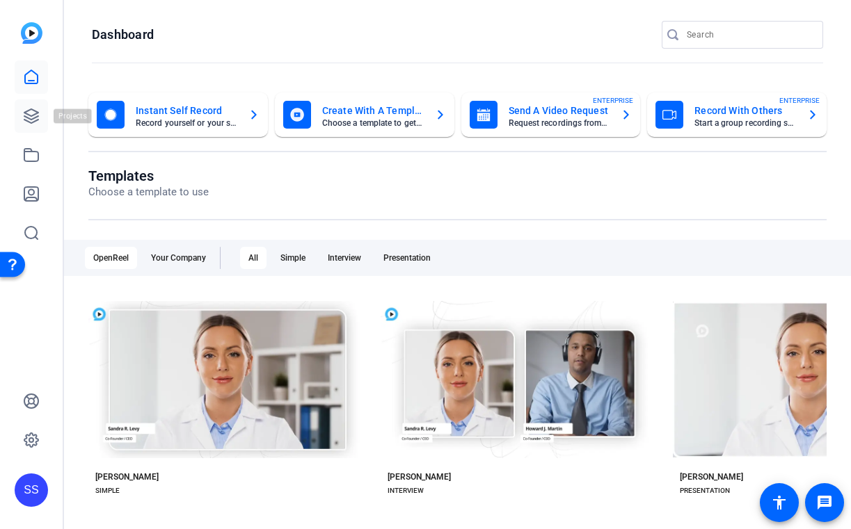
click at [39, 101] on link at bounding box center [31, 115] width 33 height 33
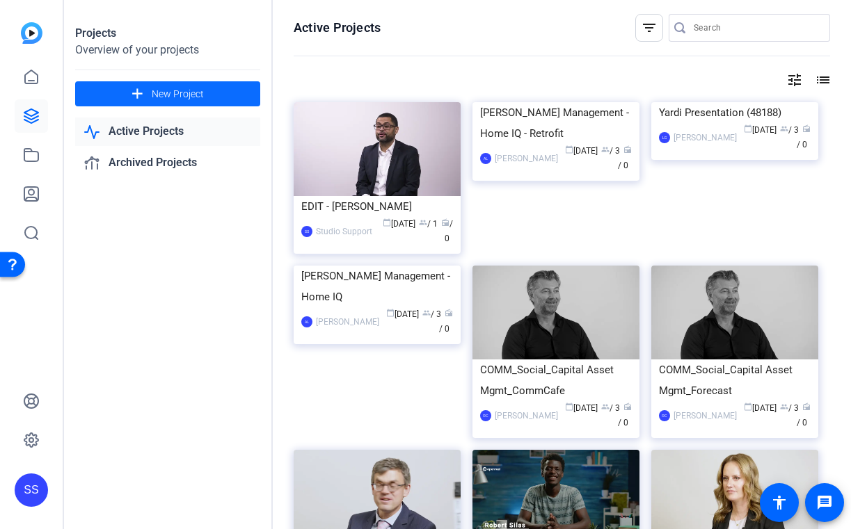
click at [138, 104] on span at bounding box center [167, 93] width 185 height 33
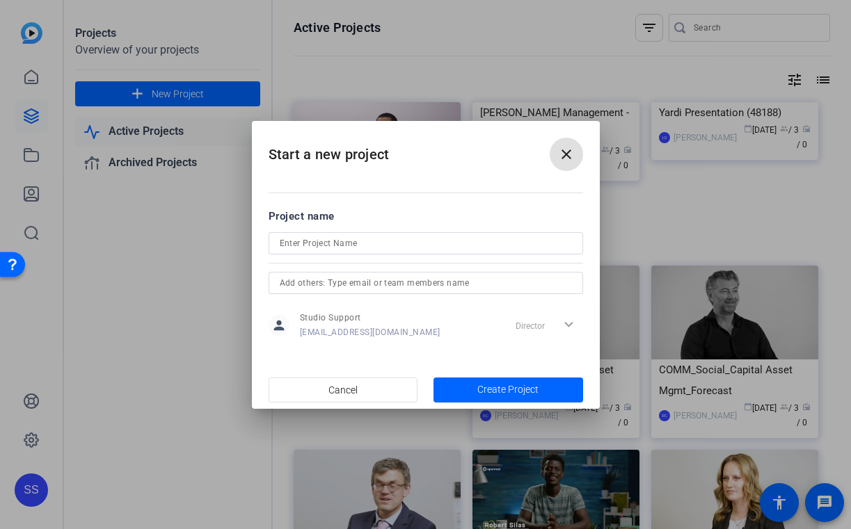
click at [421, 237] on input at bounding box center [426, 243] width 292 height 17
paste input "[PERSON_NAME], [GEOGRAPHIC_DATA]"
type input "Edit — [PERSON_NAME], [GEOGRAPHIC_DATA]"
click at [491, 385] on span "Create Project" at bounding box center [507, 390] width 61 height 15
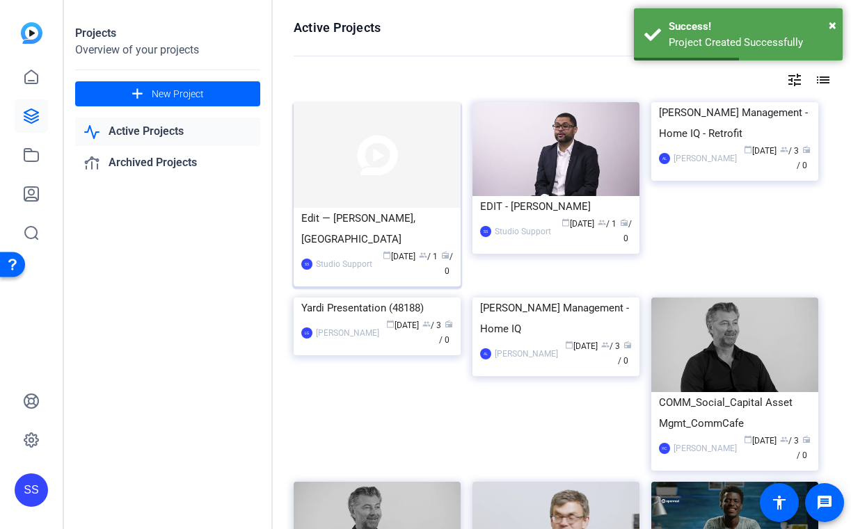
click at [367, 218] on div "Edit — [PERSON_NAME], [GEOGRAPHIC_DATA]" at bounding box center [377, 229] width 152 height 42
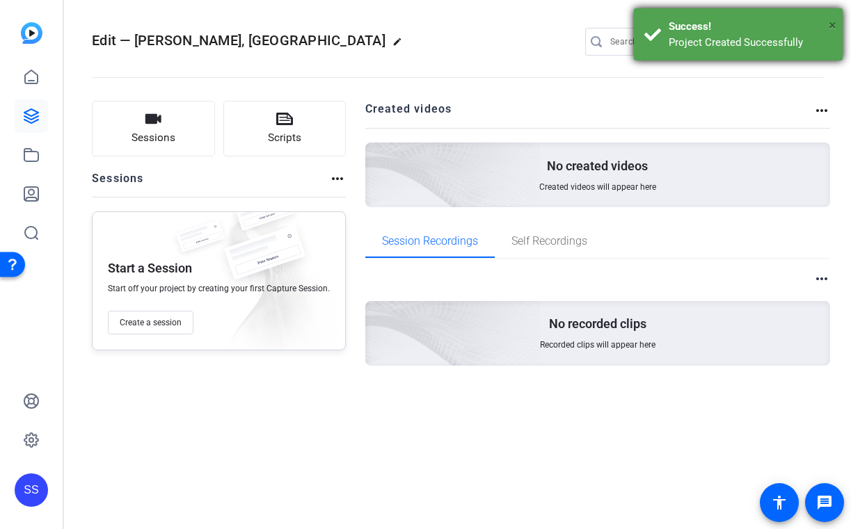
click at [836, 22] on span "×" at bounding box center [833, 25] width 8 height 17
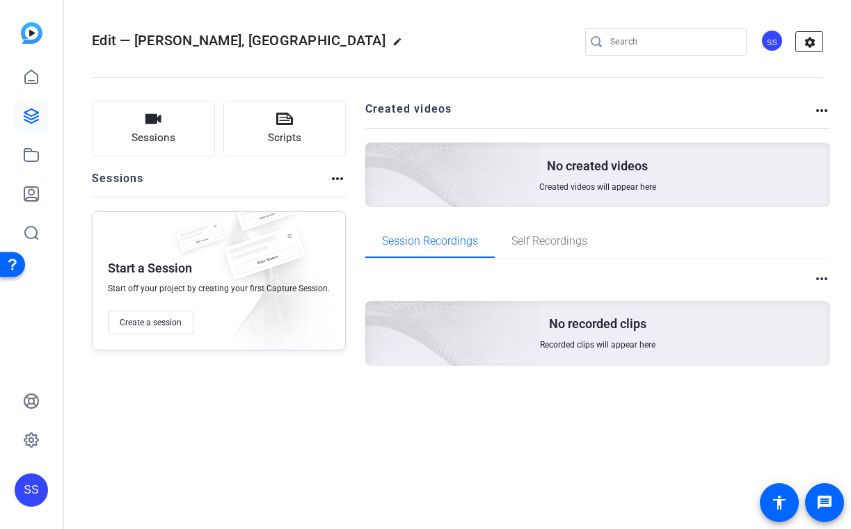
click at [809, 38] on mat-icon "settings" at bounding box center [810, 42] width 28 height 21
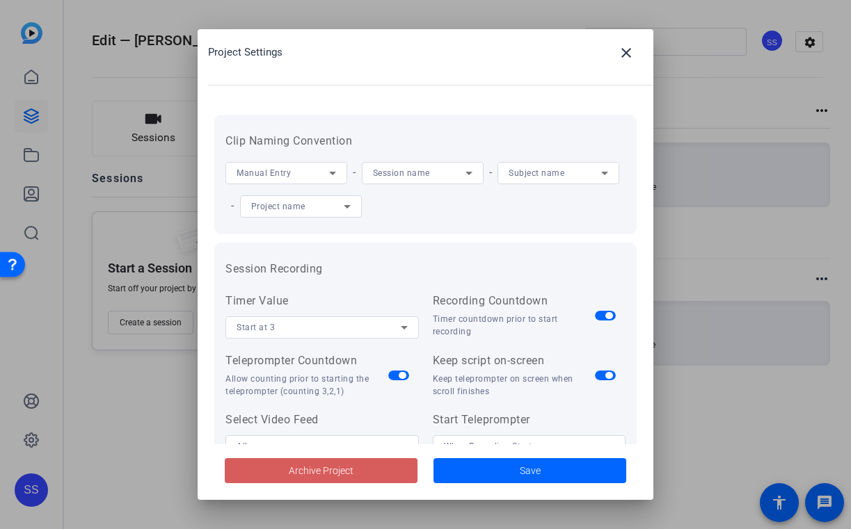
click at [389, 472] on span at bounding box center [321, 470] width 193 height 33
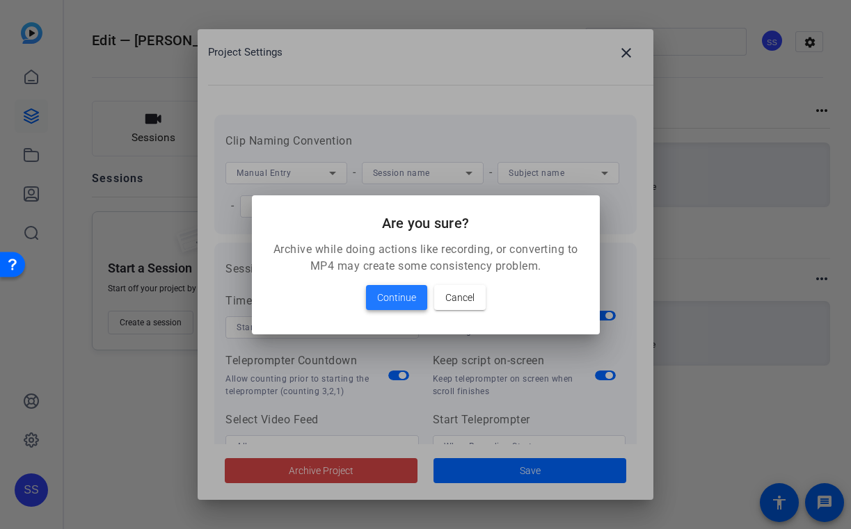
click at [376, 296] on span at bounding box center [396, 297] width 61 height 33
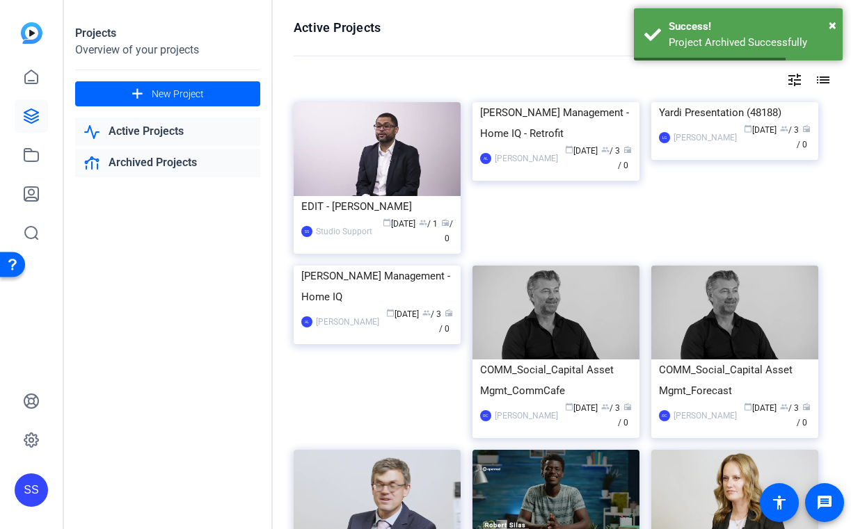
click at [159, 159] on link "Archived Projects" at bounding box center [167, 163] width 185 height 29
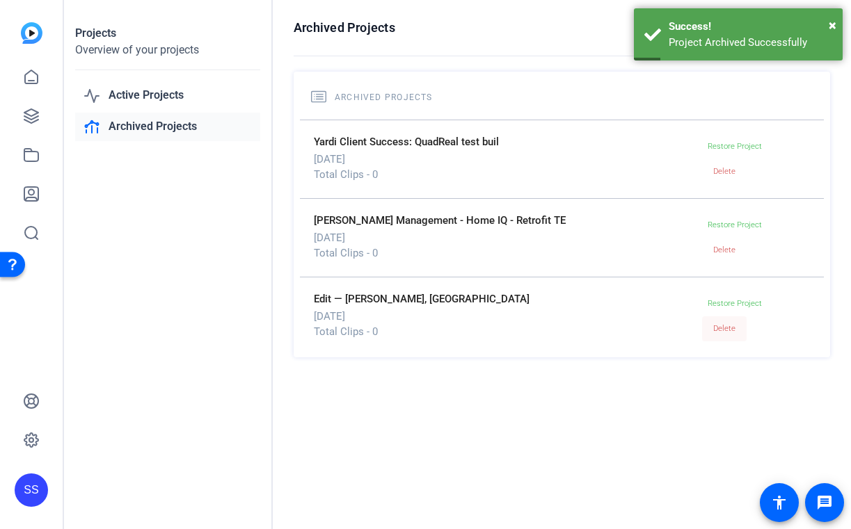
click at [737, 328] on span at bounding box center [724, 328] width 45 height 33
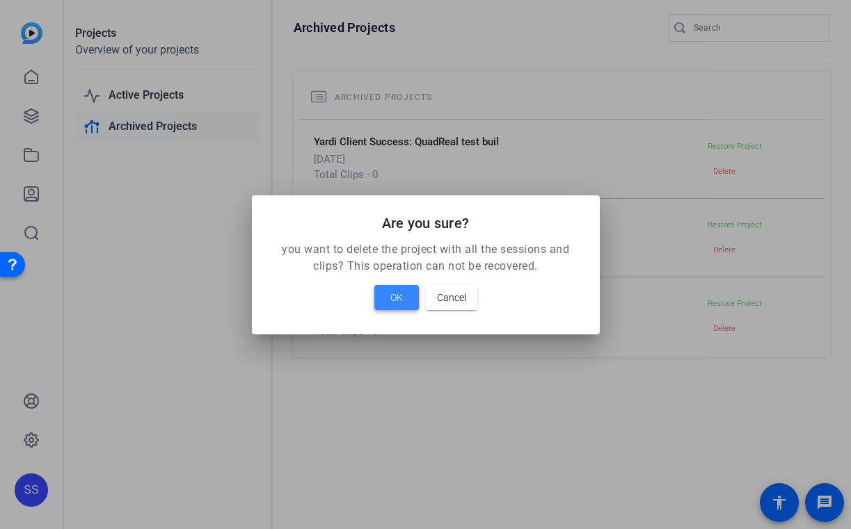
click at [396, 292] on span "OK" at bounding box center [396, 297] width 13 height 17
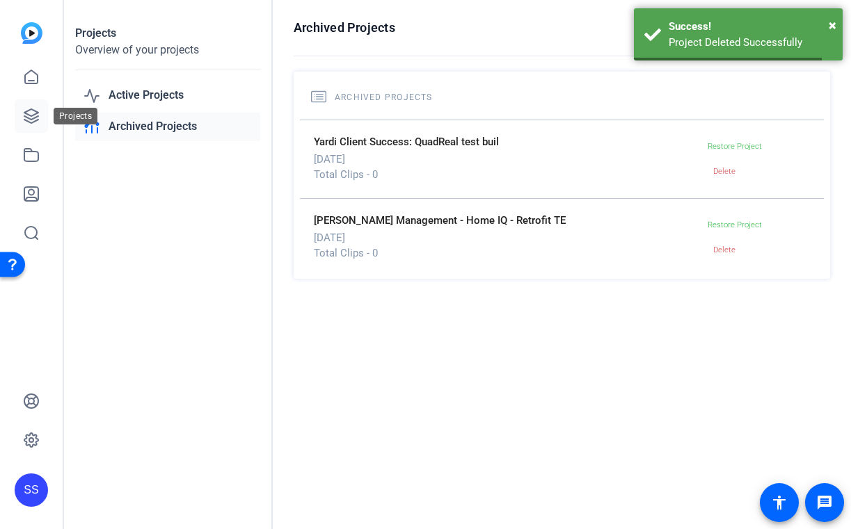
click at [35, 106] on link at bounding box center [31, 115] width 33 height 33
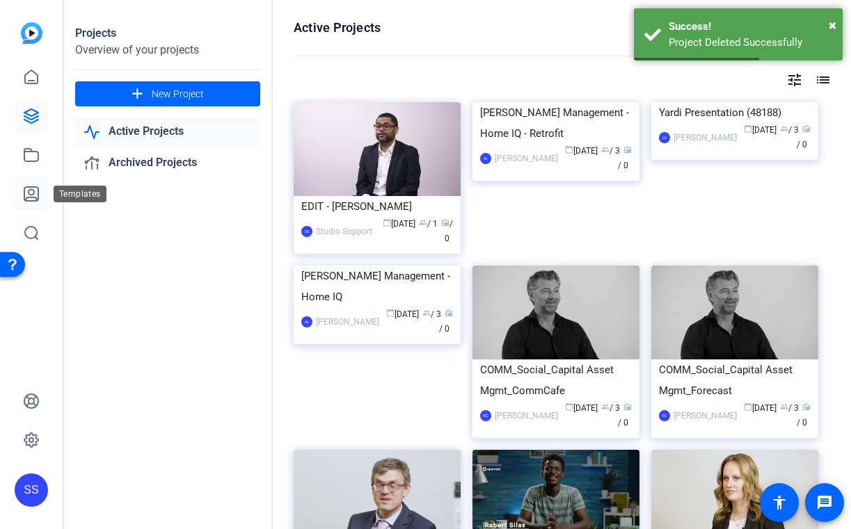
click at [35, 201] on icon at bounding box center [31, 194] width 14 height 14
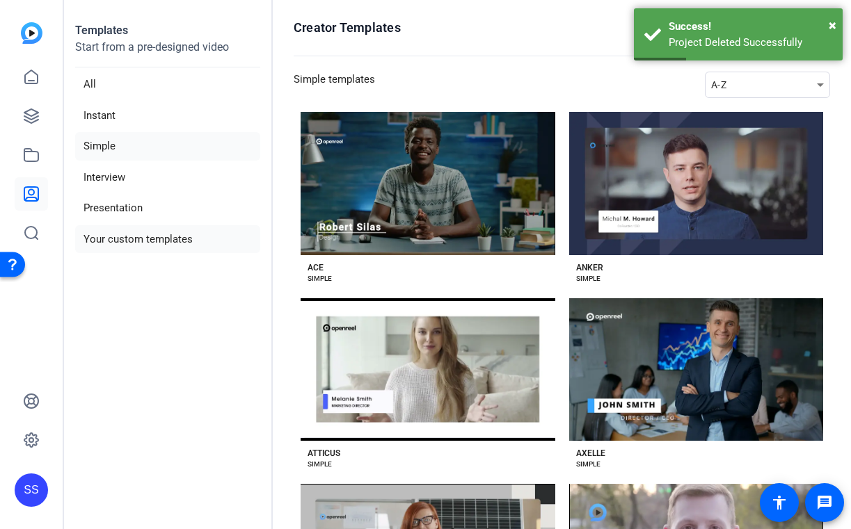
click at [147, 244] on li "Your custom templates" at bounding box center [167, 239] width 185 height 29
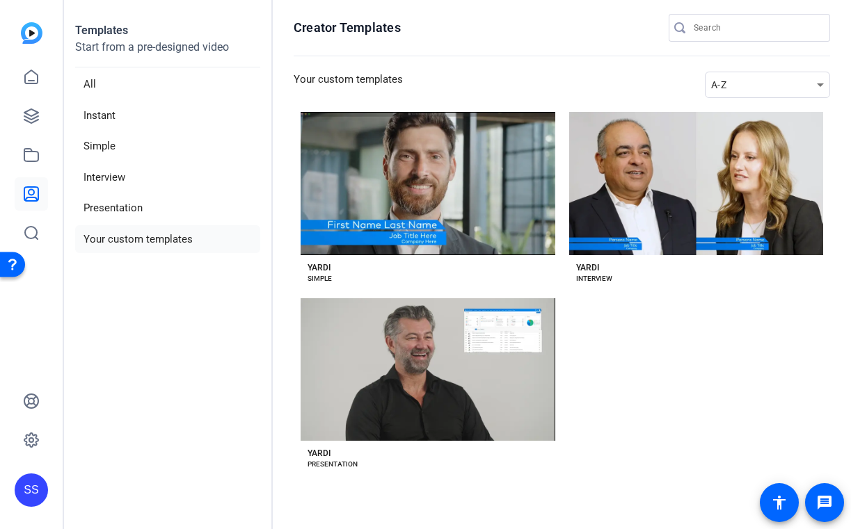
click at [323, 268] on div "YARDI" at bounding box center [319, 267] width 23 height 11
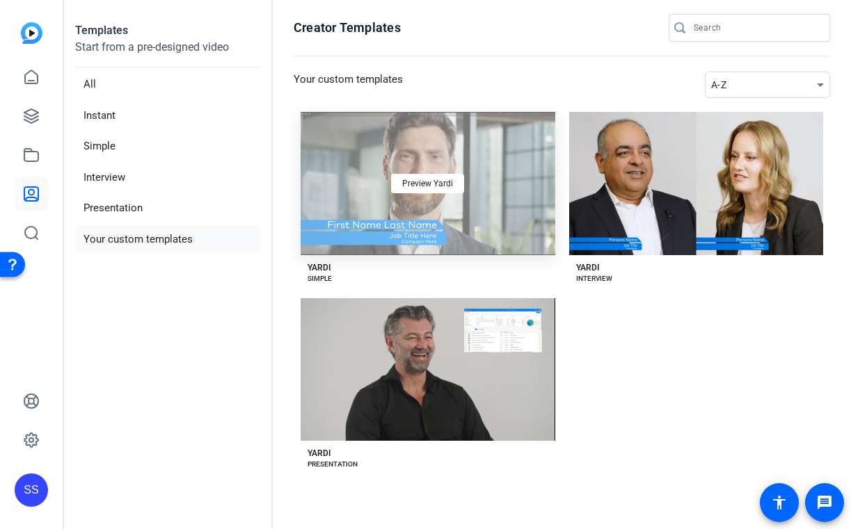
click at [369, 192] on div "Preview Yardi" at bounding box center [428, 183] width 255 height 143
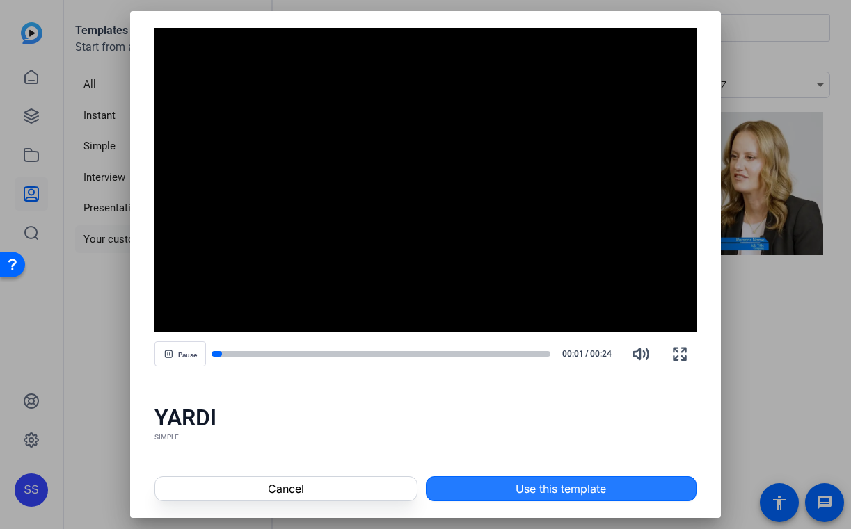
click at [500, 486] on span at bounding box center [560, 488] width 269 height 33
